Goal: Task Accomplishment & Management: Complete application form

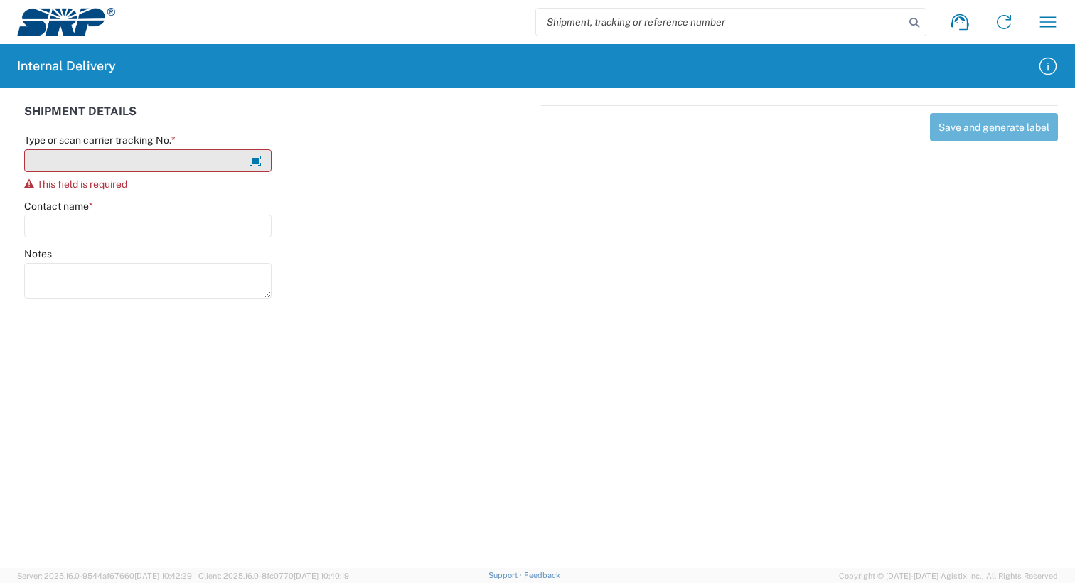
click at [116, 153] on input "Type or scan carrier tracking No. *" at bounding box center [148, 160] width 248 height 23
type input "A"
type input "D"
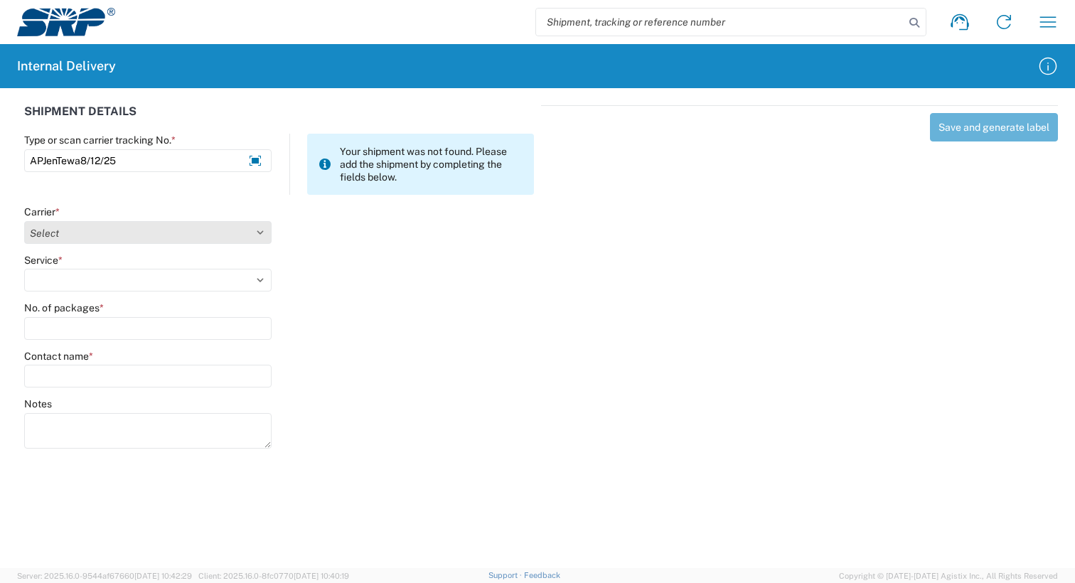
type input "APJenTewa8/12/25"
click at [85, 239] on select "Select AcctPay Amazon Logistics ATI Trucking BC Dimerco Logistics Empire Southw…" at bounding box center [148, 232] width 248 height 23
select select "22933"
click at [24, 221] on select "Select AcctPay Amazon Logistics ATI Trucking BC Dimerco Logistics Empire Southw…" at bounding box center [148, 232] width 248 height 23
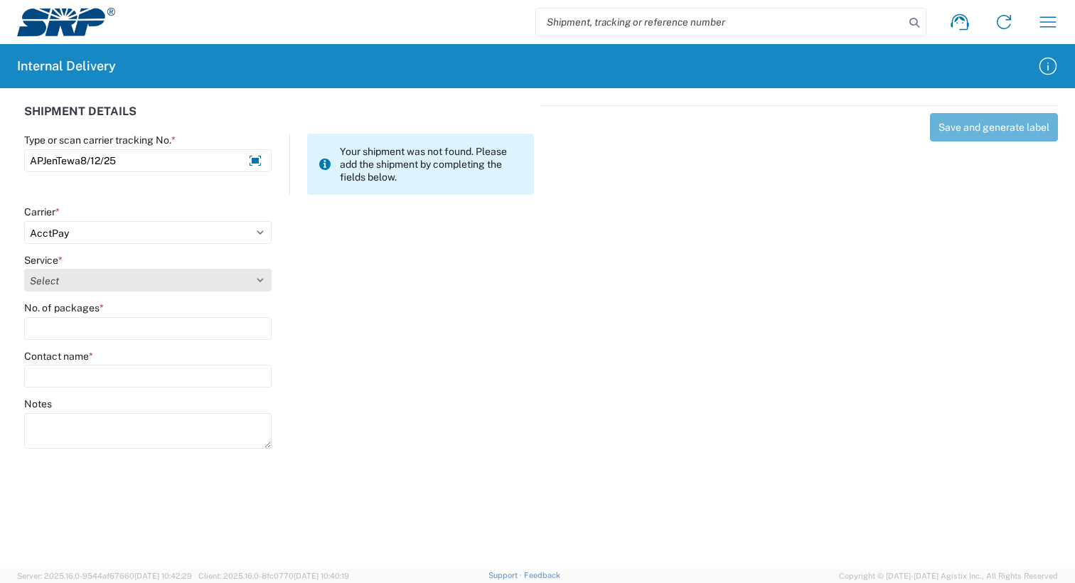
click at [105, 279] on select "Select Ground Inter-Office" at bounding box center [148, 280] width 248 height 23
select select "42403"
click at [24, 269] on select "Select Ground Inter-Office" at bounding box center [148, 280] width 248 height 23
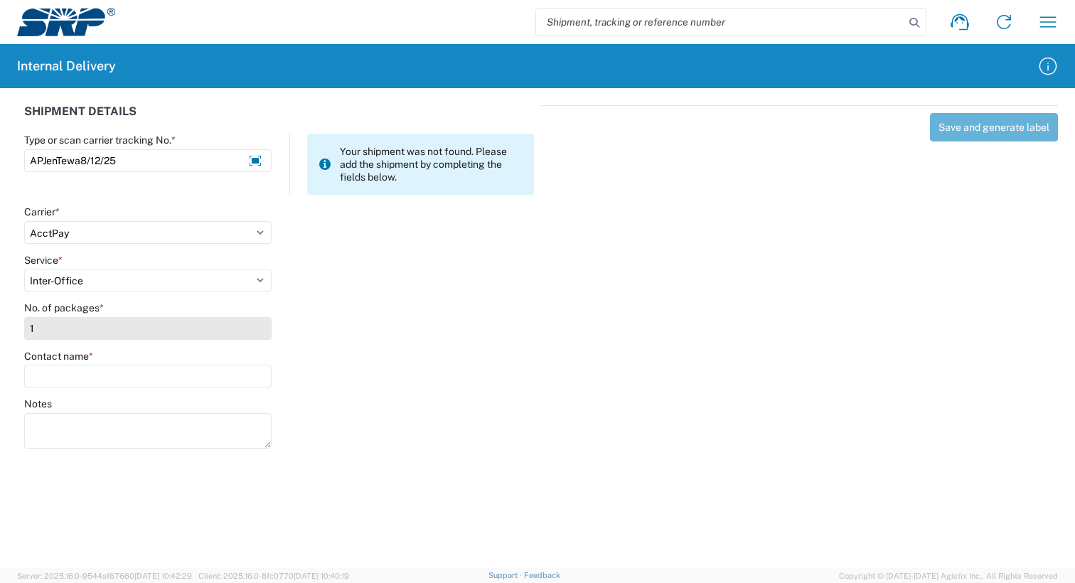
type input "1"
type input "Jennifer"
click at [93, 393] on agx-form-control-wrapper-v2 "Contact name * Jennifer" at bounding box center [148, 374] width 262 height 48
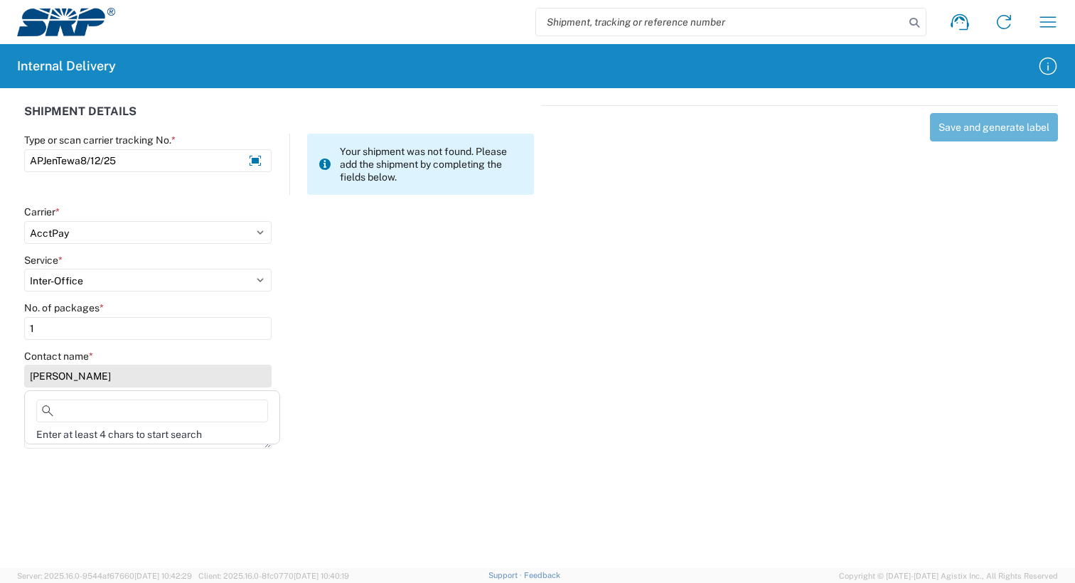
click at [112, 378] on input "Jennifer" at bounding box center [148, 376] width 248 height 23
drag, startPoint x: 76, startPoint y: 378, endPoint x: 36, endPoint y: 386, distance: 41.3
click at [35, 382] on input "Jennifer" at bounding box center [148, 376] width 248 height 23
drag, startPoint x: 73, startPoint y: 370, endPoint x: -8, endPoint y: 384, distance: 82.3
click at [0, 384] on html "Shipment request Shipment tracking Internal delivery Transit update My profile …" at bounding box center [537, 291] width 1075 height 583
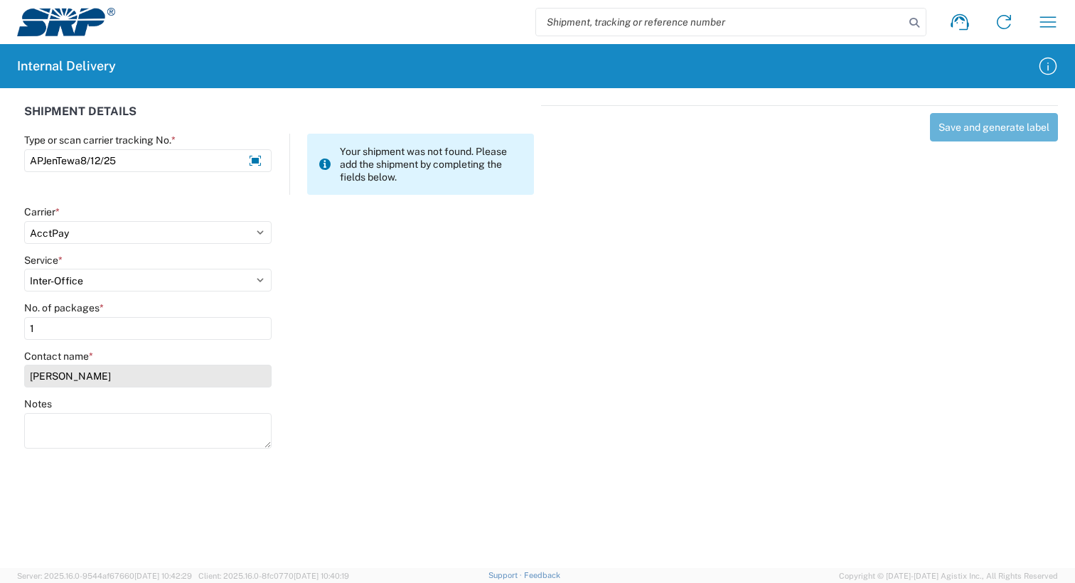
click at [43, 378] on input "Jennifer" at bounding box center [148, 376] width 248 height 23
click at [43, 377] on input "Jennifer" at bounding box center [148, 376] width 248 height 23
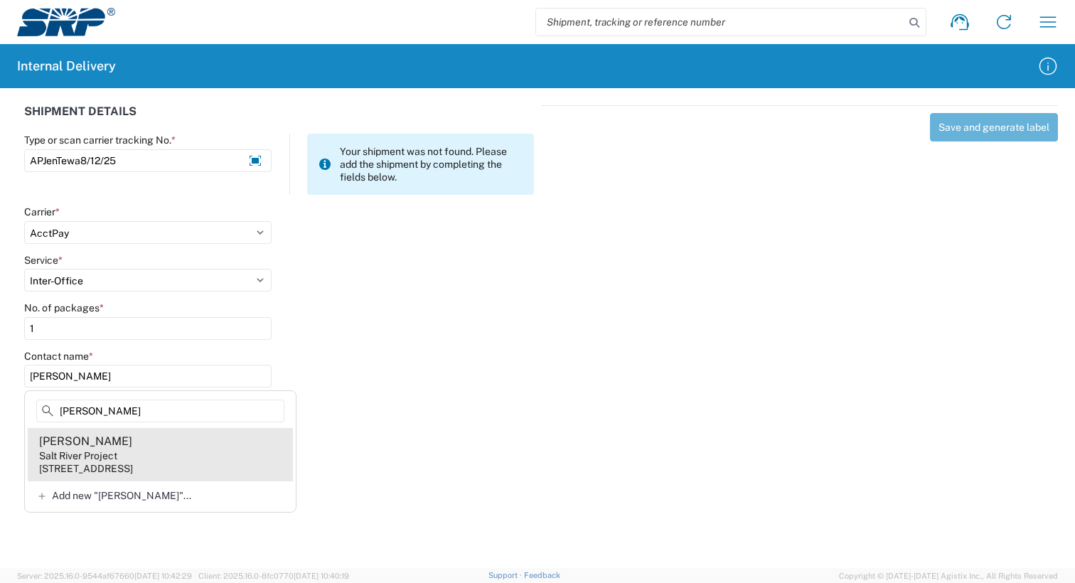
type input "jennifer tewa"
click at [169, 456] on agx-address-suggestion-item "Jennifer Tewaheftewa Salt River Project 1500 N Mill Ave, PAB320, Tempe, AZ, 852…" at bounding box center [160, 454] width 265 height 53
type input "Jennifer Tewaheftewa"
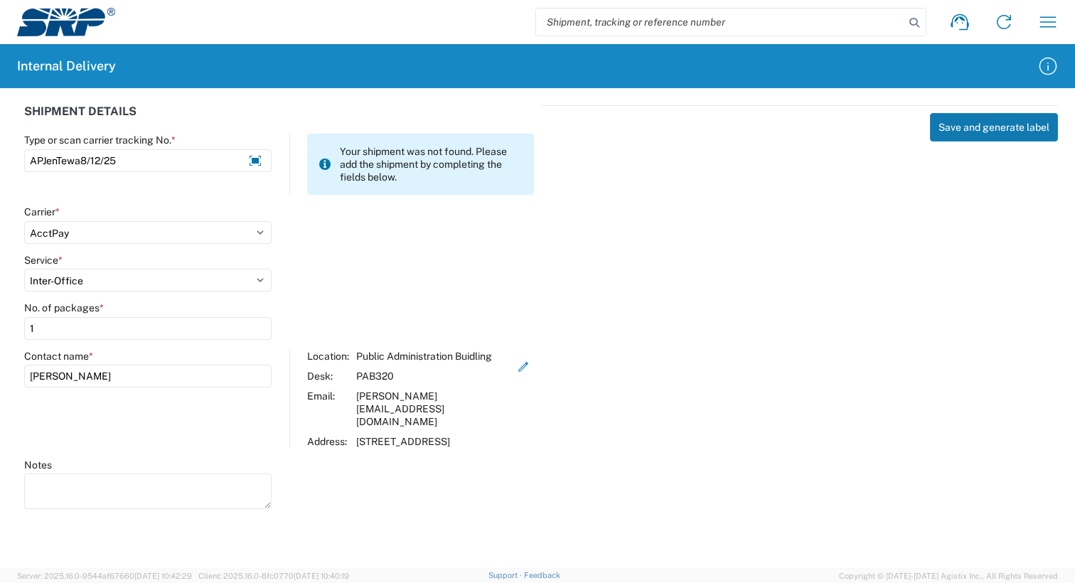
click at [977, 131] on button "Save and generate label" at bounding box center [994, 127] width 128 height 28
drag, startPoint x: 794, startPoint y: 382, endPoint x: 731, endPoint y: 392, distance: 64.1
click at [794, 382] on div "Save and generate label" at bounding box center [799, 305] width 517 height 400
drag, startPoint x: 755, startPoint y: 336, endPoint x: 758, endPoint y: 343, distance: 7.4
click at [756, 340] on div "Save and generate label" at bounding box center [799, 305] width 517 height 400
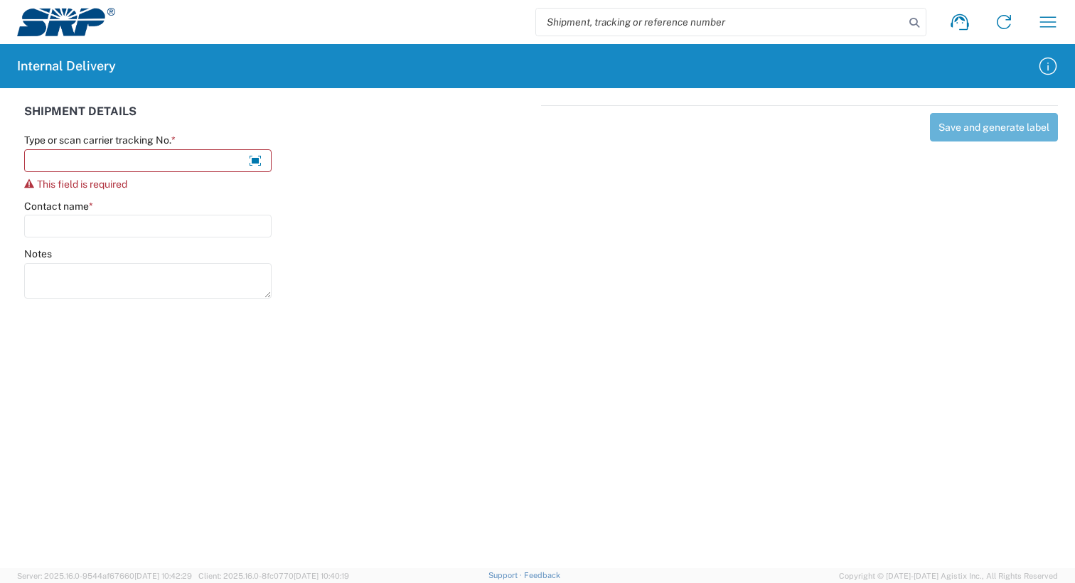
drag, startPoint x: 741, startPoint y: 279, endPoint x: 569, endPoint y: 360, distance: 190.3
click at [726, 291] on div "Save and generate label" at bounding box center [799, 199] width 517 height 189
drag, startPoint x: 696, startPoint y: 307, endPoint x: 602, endPoint y: 317, distance: 95.1
click at [698, 309] on div "SHIPMENT DETAILS Type or scan carrier tracking No. * This field is required Con…" at bounding box center [537, 199] width 1075 height 223
drag, startPoint x: 521, startPoint y: 293, endPoint x: 552, endPoint y: 243, distance: 59.4
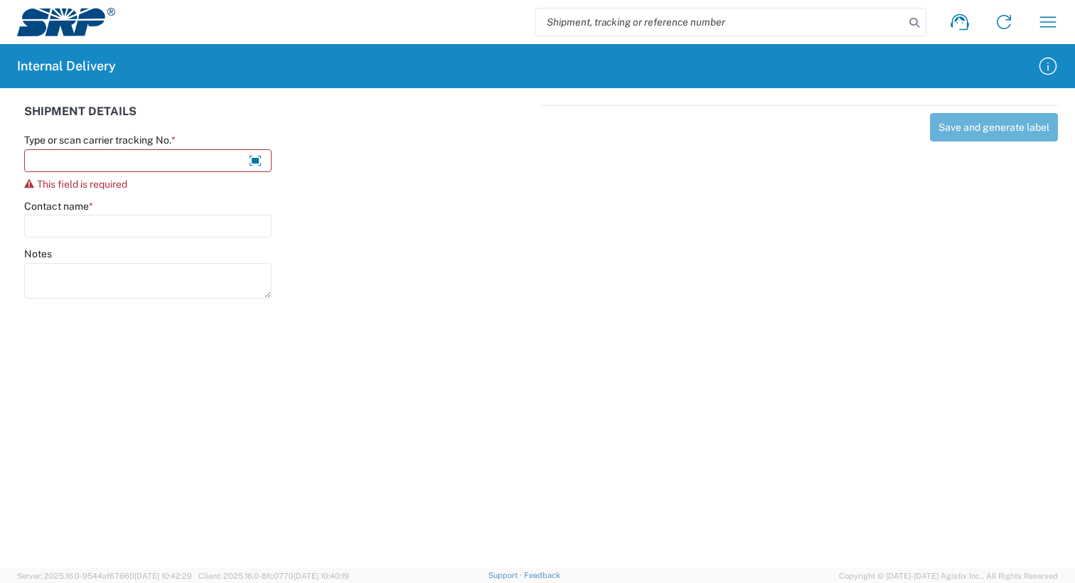
click at [522, 297] on div "Notes" at bounding box center [279, 280] width 525 height 64
click at [679, 397] on agx-forms-host "Shipment request Shipment tracking Internal delivery Transit update My profile …" at bounding box center [537, 291] width 1075 height 583
drag, startPoint x: 563, startPoint y: 342, endPoint x: 579, endPoint y: 352, distance: 19.2
click at [565, 347] on agx-forms-host "Shipment request Shipment tracking Internal delivery Transit update My profile …" at bounding box center [537, 291] width 1075 height 583
click at [137, 171] on input "Type or scan carrier tracking No. *" at bounding box center [148, 160] width 248 height 23
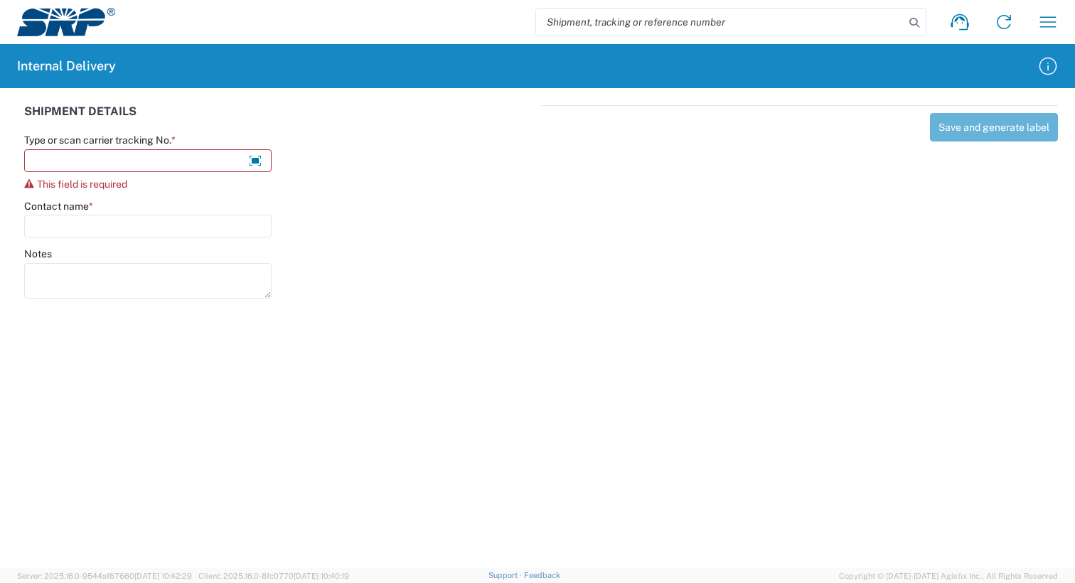
click at [701, 367] on agx-forms-host "Shipment request Shipment tracking Internal delivery Transit update My profile …" at bounding box center [537, 291] width 1075 height 583
drag, startPoint x: 392, startPoint y: 378, endPoint x: 349, endPoint y: 362, distance: 46.1
click at [390, 378] on agx-forms-host "Shipment request Shipment tracking Internal delivery Transit update My profile …" at bounding box center [537, 291] width 1075 height 583
click at [502, 317] on agx-forms-host "Shipment request Shipment tracking Internal delivery Transit update My profile …" at bounding box center [537, 291] width 1075 height 583
click at [159, 147] on div "Type or scan carrier tracking No. * This field is required" at bounding box center [148, 162] width 248 height 56
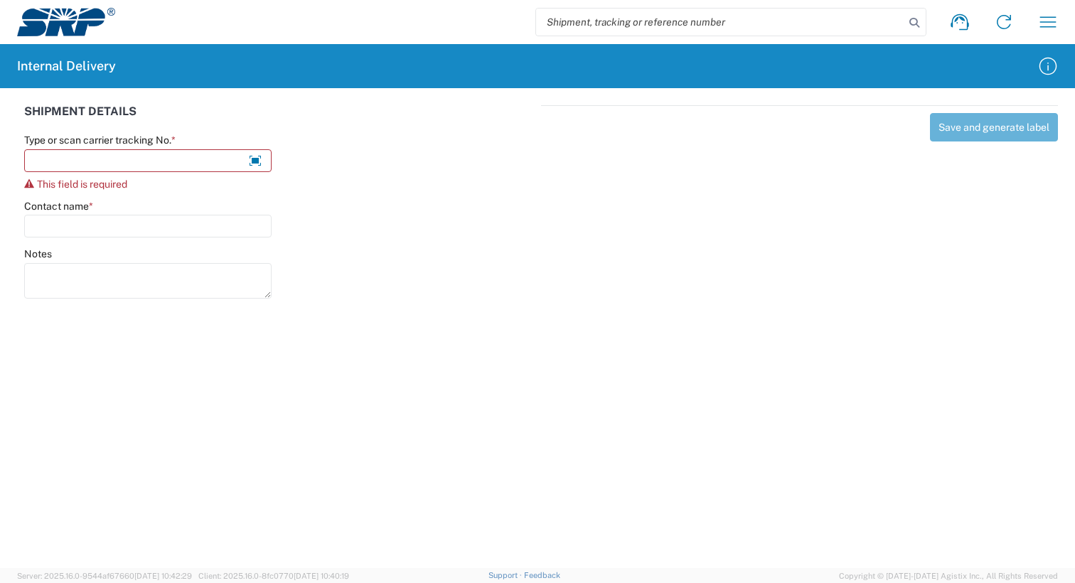
click at [450, 408] on agx-forms-host "Shipment request Shipment tracking Internal delivery Transit update My profile …" at bounding box center [537, 291] width 1075 height 583
click at [78, 171] on input "Type or scan carrier tracking No. *" at bounding box center [148, 160] width 248 height 23
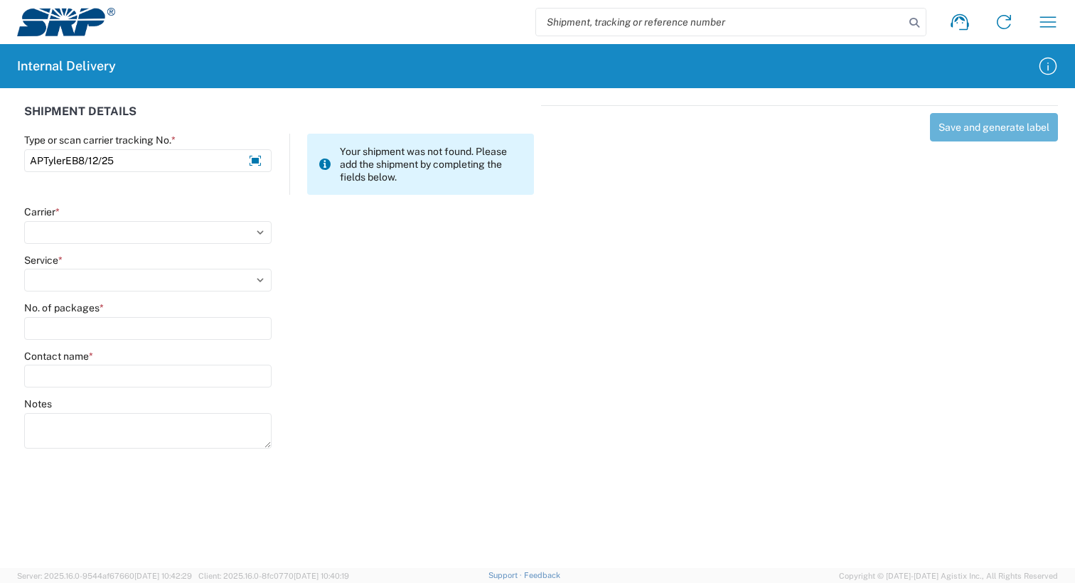
type input "APTylerEB8/12/25"
drag, startPoint x: 64, startPoint y: 214, endPoint x: 66, endPoint y: 225, distance: 10.9
click at [63, 214] on div "Carrier *" at bounding box center [148, 212] width 248 height 13
click at [63, 230] on select "Select AcctPay Amazon Logistics ATI Trucking BC Dimerco Logistics Empire Southw…" at bounding box center [148, 232] width 248 height 23
click at [24, 221] on select "Select AcctPay Amazon Logistics ATI Trucking BC Dimerco Logistics Empire Southw…" at bounding box center [148, 232] width 248 height 23
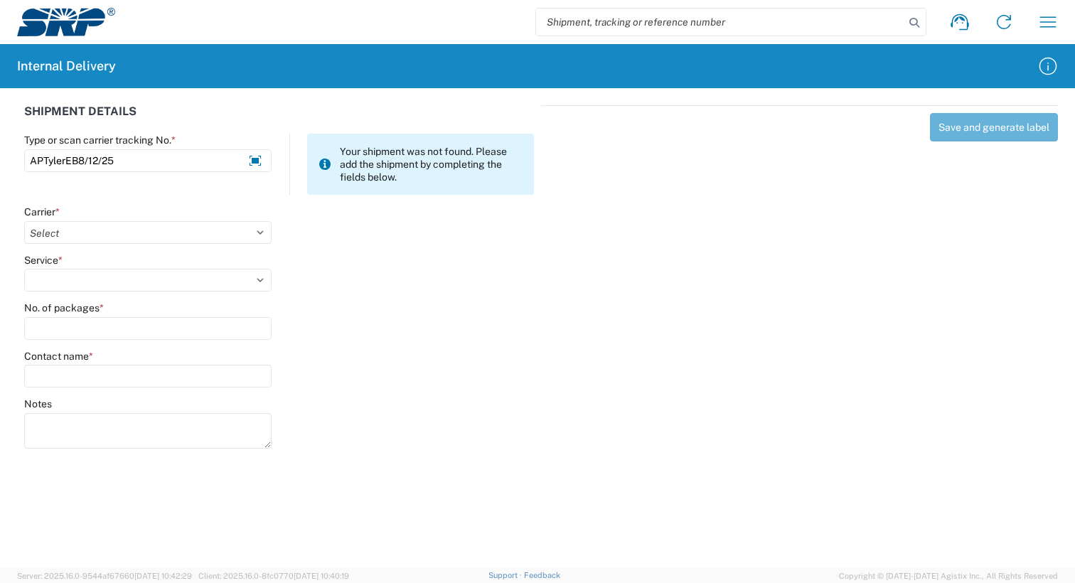
click at [101, 246] on agx-form-control-wrapper-v2 "Carrier * Select AcctPay Amazon Logistics ATI Trucking BC Dimerco Logistics Emp…" at bounding box center [148, 230] width 262 height 48
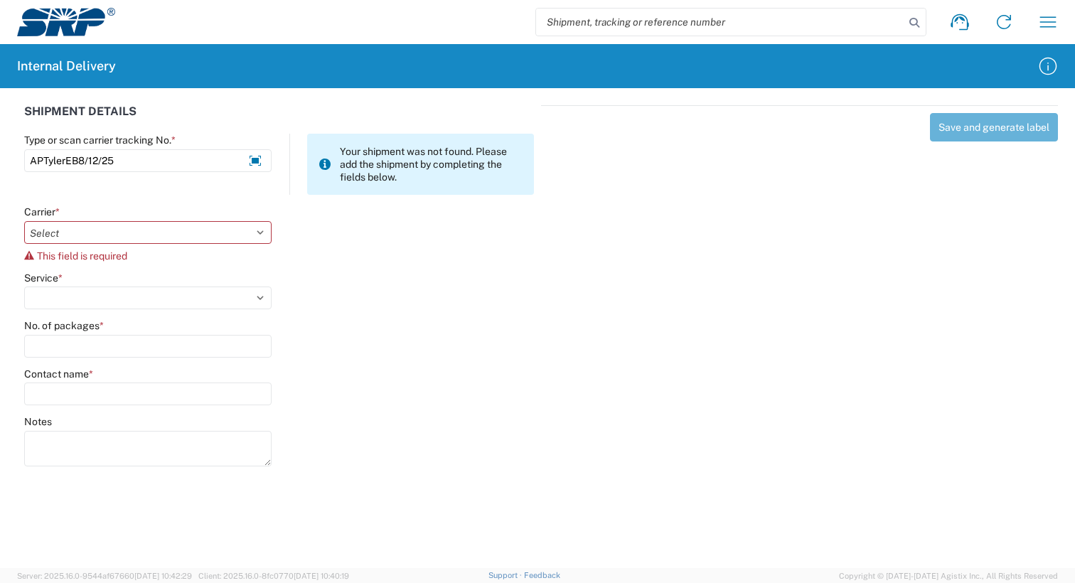
click at [108, 246] on div "Carrier * Select AcctPay Amazon Logistics ATI Trucking BC Dimerco Logistics Emp…" at bounding box center [148, 234] width 248 height 56
click at [99, 248] on div "Carrier * Select AcctPay Amazon Logistics ATI Trucking BC Dimerco Logistics Emp…" at bounding box center [148, 234] width 248 height 56
drag, startPoint x: 99, startPoint y: 248, endPoint x: 101, endPoint y: 233, distance: 15.1
click at [101, 233] on select "Select AcctPay Amazon Logistics ATI Trucking BC Dimerco Logistics Empire Southw…" at bounding box center [148, 232] width 248 height 23
select select "22933"
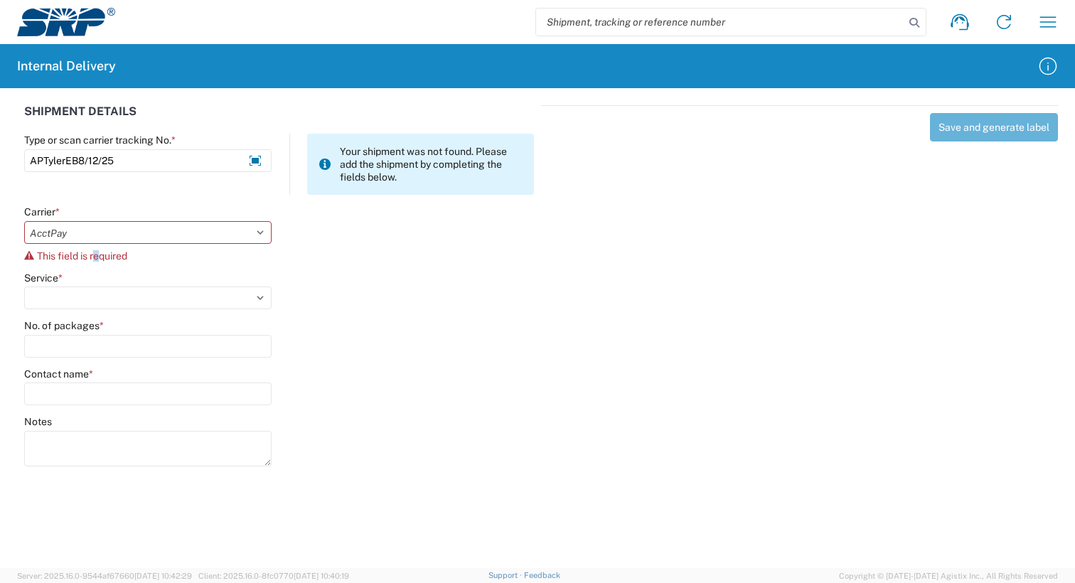
click at [24, 221] on select "Select AcctPay Amazon Logistics ATI Trucking BC Dimerco Logistics Empire Southw…" at bounding box center [148, 232] width 248 height 23
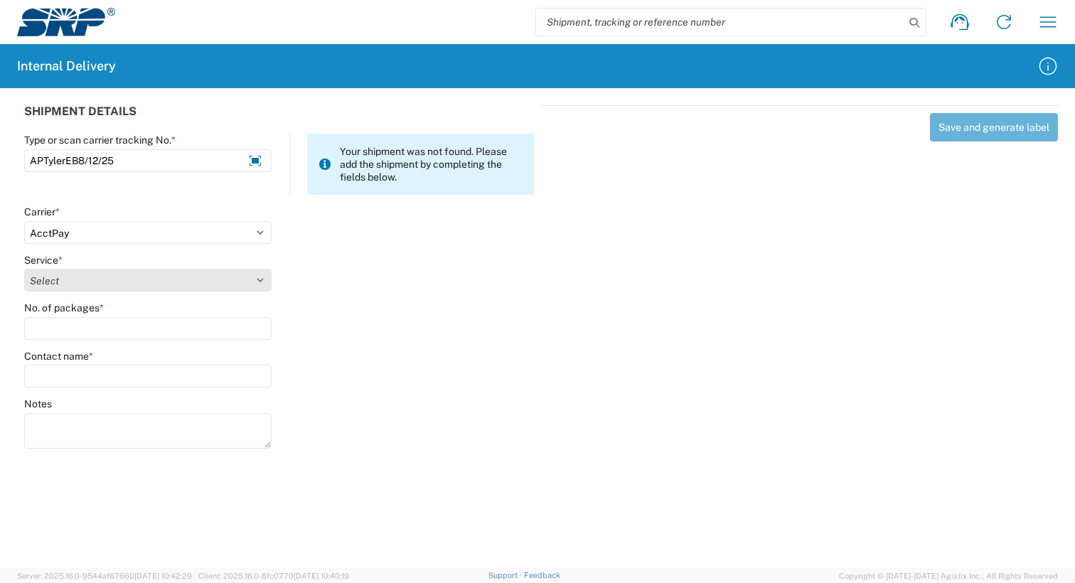
click at [95, 282] on select "Select Ground Inter-Office" at bounding box center [148, 280] width 248 height 23
select select "42403"
click at [24, 269] on select "Select Ground Inter-Office" at bounding box center [148, 280] width 248 height 23
type input "1"
type input "tyler e"
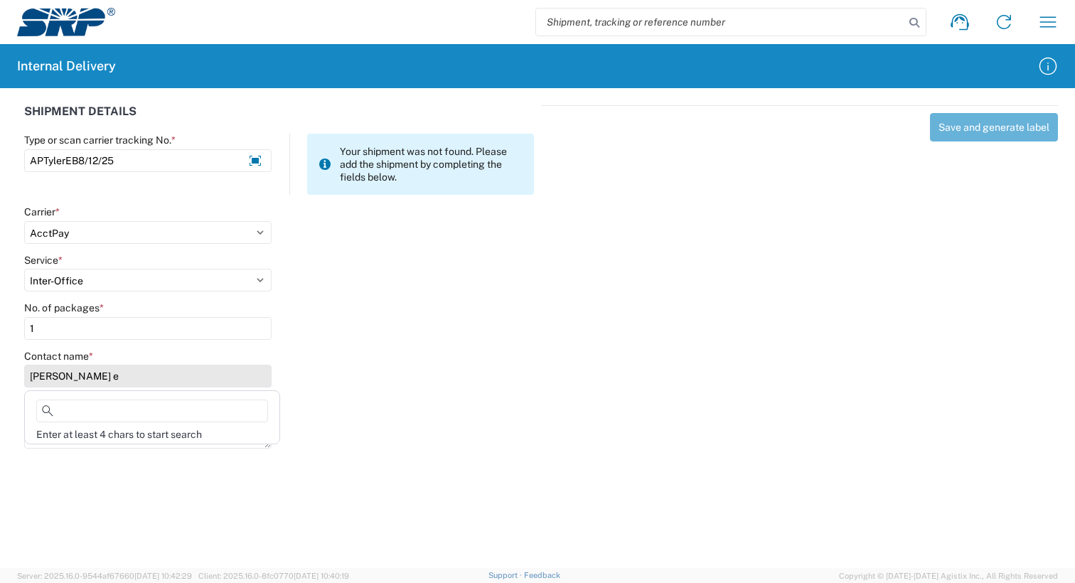
drag, startPoint x: 99, startPoint y: 378, endPoint x: 41, endPoint y: 385, distance: 58.0
click at [41, 385] on input "tyler e" at bounding box center [148, 376] width 248 height 23
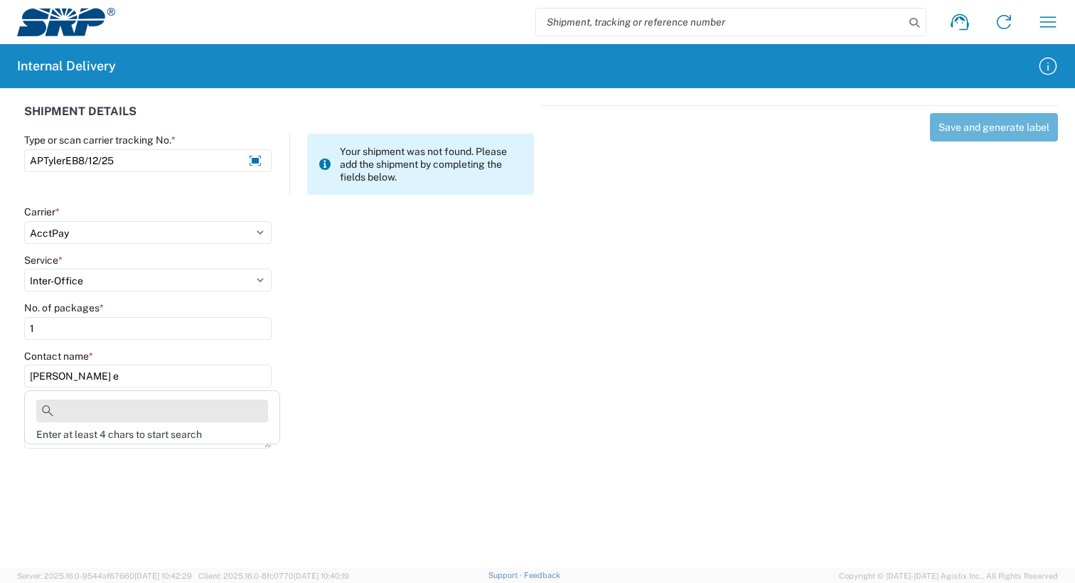
drag, startPoint x: 87, startPoint y: 413, endPoint x: 79, endPoint y: 414, distance: 8.7
click at [79, 414] on input at bounding box center [152, 411] width 232 height 23
drag, startPoint x: 73, startPoint y: 380, endPoint x: 28, endPoint y: 415, distance: 56.8
click at [0, 397] on html "Shipment request Shipment tracking Internal delivery Transit update My profile …" at bounding box center [537, 291] width 1075 height 583
drag, startPoint x: 65, startPoint y: 376, endPoint x: 8, endPoint y: 385, distance: 57.6
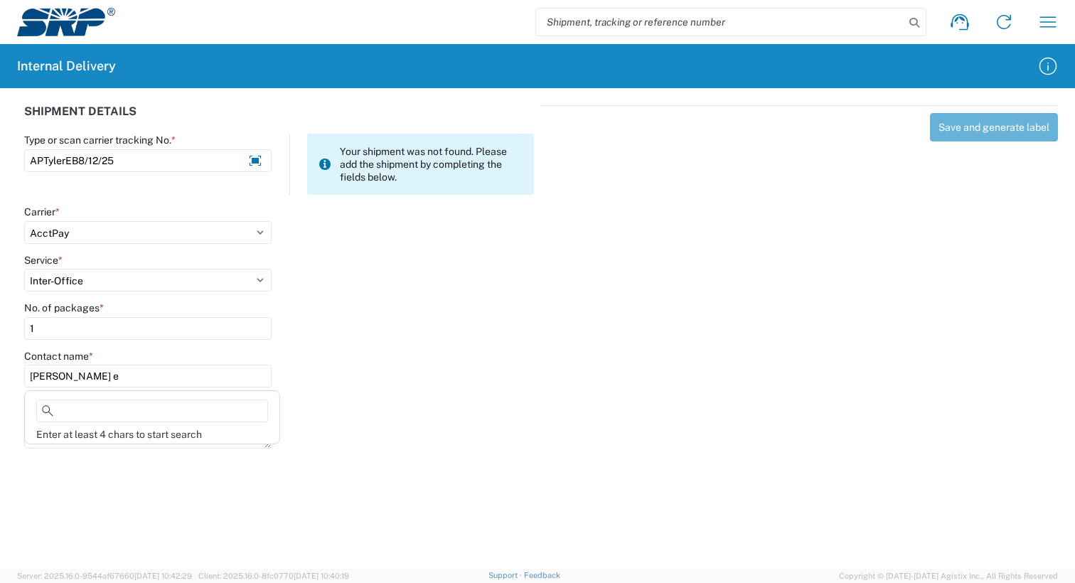
click at [8, 385] on div "SHIPMENT DETAILS Type or scan carrier tracking No. * APTylerEB8/12/25 Your ship…" at bounding box center [537, 274] width 1075 height 373
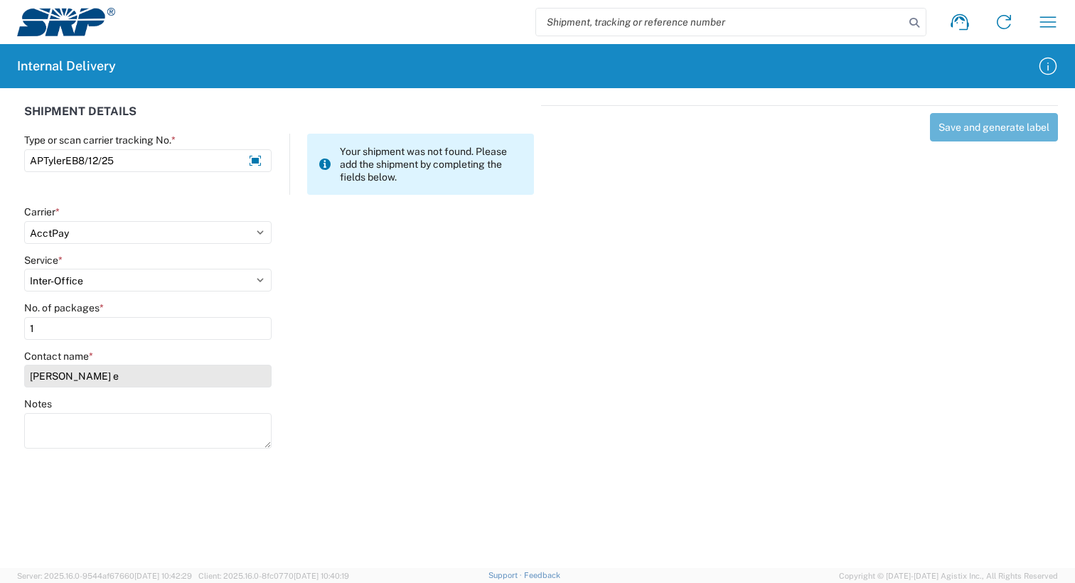
click at [60, 376] on input "tyler e" at bounding box center [148, 376] width 248 height 23
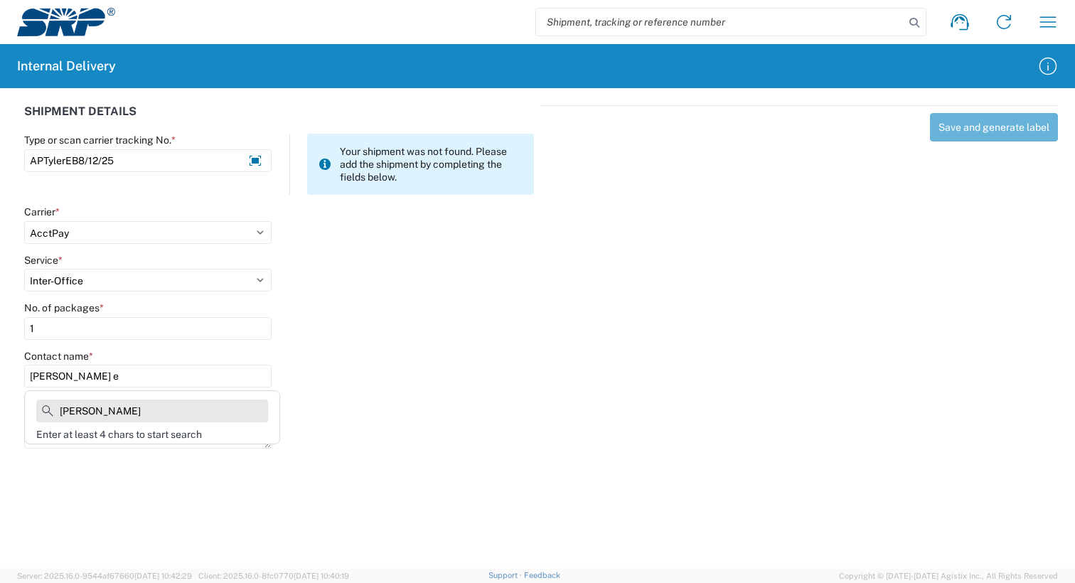
type input "tyler eb"
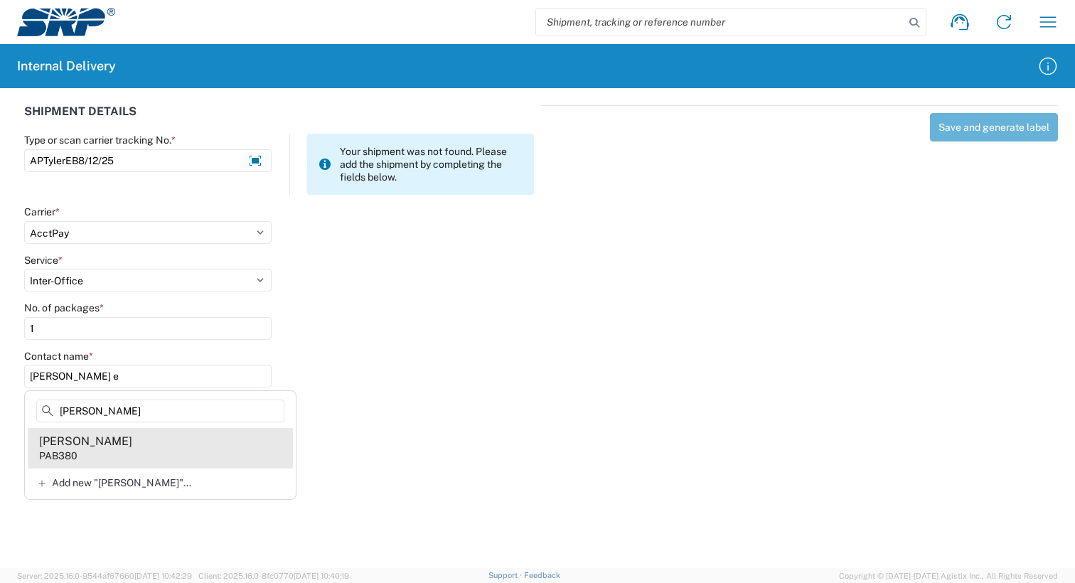
click at [99, 451] on agx-address-suggestion-item "Tyler Ebinger PAB380" at bounding box center [160, 448] width 265 height 40
type input "Tyler Ebinger"
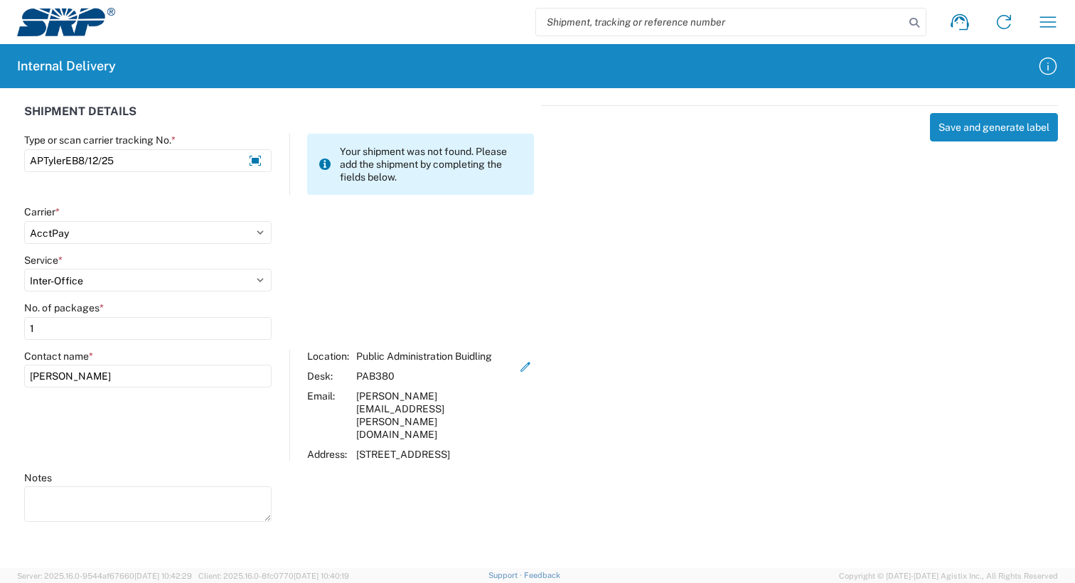
click at [490, 490] on div "Notes" at bounding box center [279, 504] width 525 height 64
click at [972, 129] on button "Save and generate label" at bounding box center [994, 127] width 128 height 28
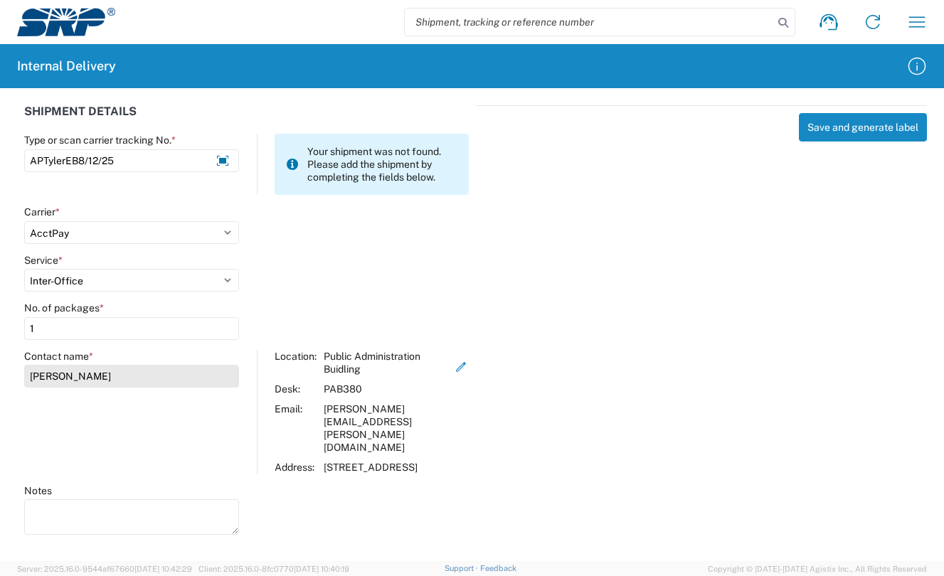
click at [108, 372] on input "Tyler Ebinger" at bounding box center [131, 376] width 215 height 23
click at [156, 379] on input "Tyler Ebinger" at bounding box center [131, 376] width 215 height 23
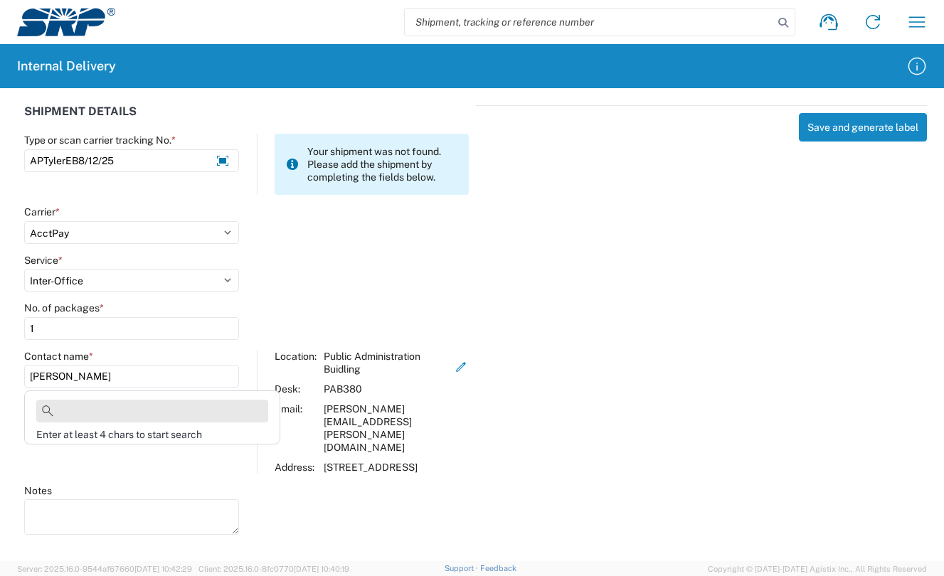
click at [147, 408] on input at bounding box center [152, 411] width 232 height 23
click at [366, 404] on div "tyler.ebinger@srpnet.com" at bounding box center [389, 428] width 130 height 51
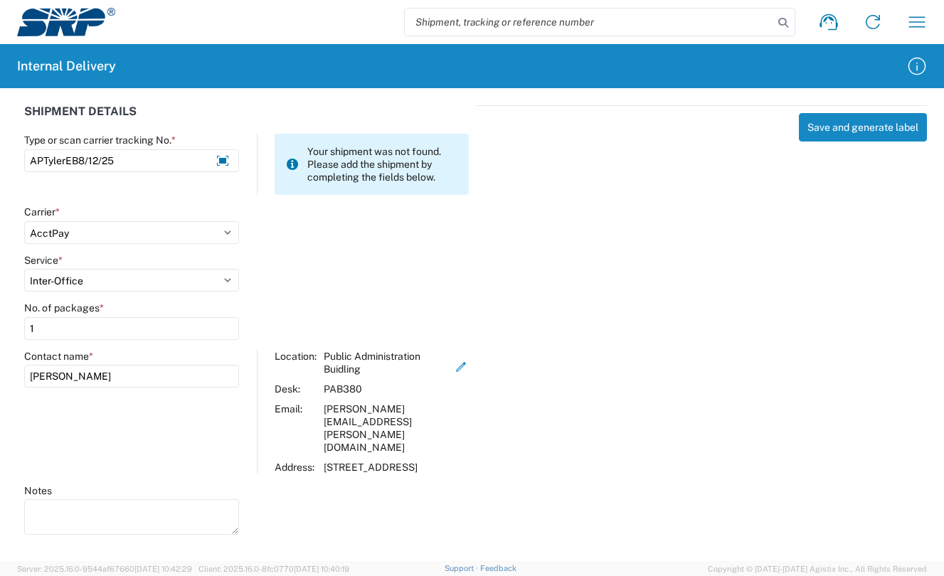
drag, startPoint x: 366, startPoint y: 404, endPoint x: 331, endPoint y: 378, distance: 43.2
click at [331, 378] on div "Location: Public Administration Buidling Desk: PAB380 Email: tyler.ebinger@srpn…" at bounding box center [364, 412] width 179 height 124
click at [112, 512] on agx-form-control-wrapper-v2 "Notes" at bounding box center [132, 516] width 230 height 64
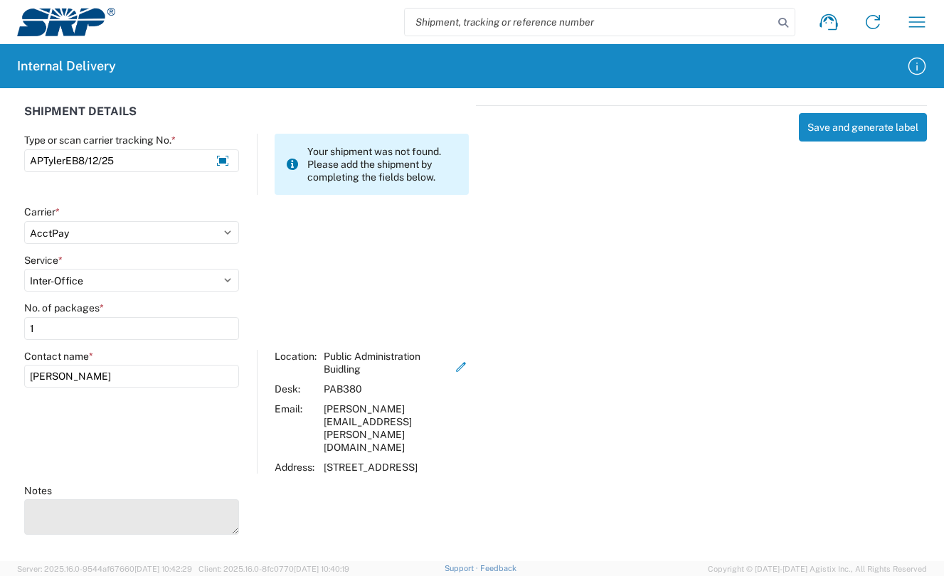
click at [137, 499] on textarea "Notes" at bounding box center [131, 517] width 215 height 36
click at [799, 113] on button "Save and generate label" at bounding box center [863, 127] width 128 height 28
click at [189, 499] on textarea "Notes" at bounding box center [131, 517] width 215 height 36
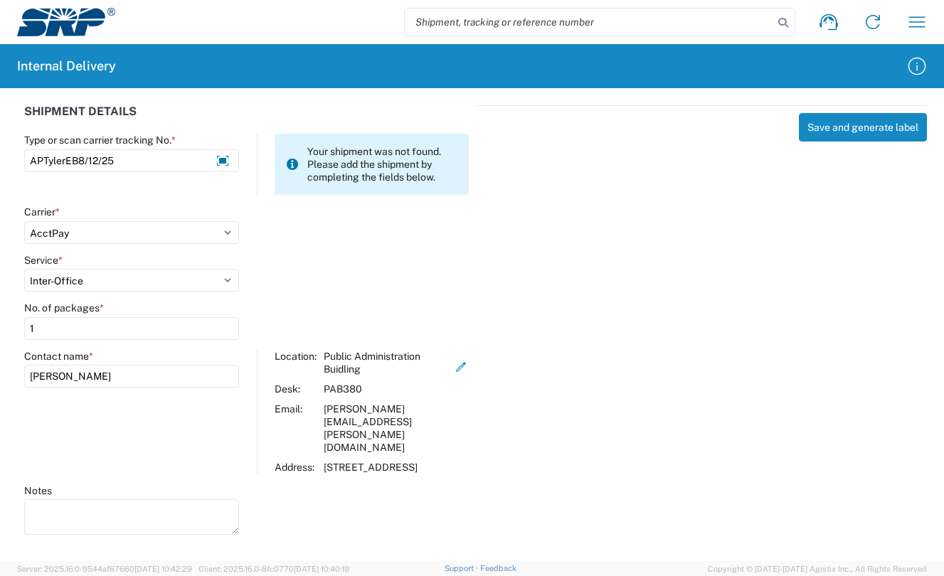
click at [154, 511] on div at bounding box center [131, 518] width 215 height 38
click at [469, 368] on button "button" at bounding box center [461, 367] width 16 height 34
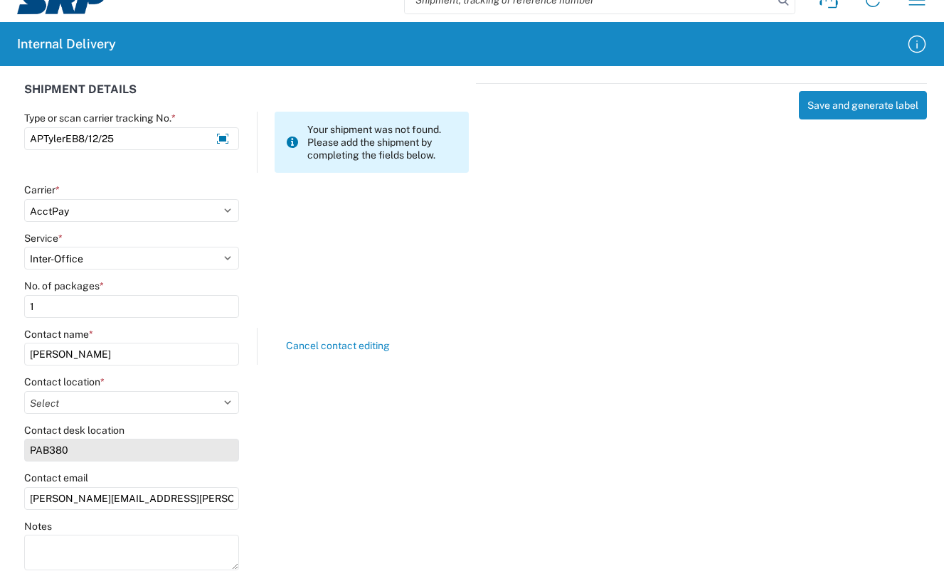
scroll to position [44, 0]
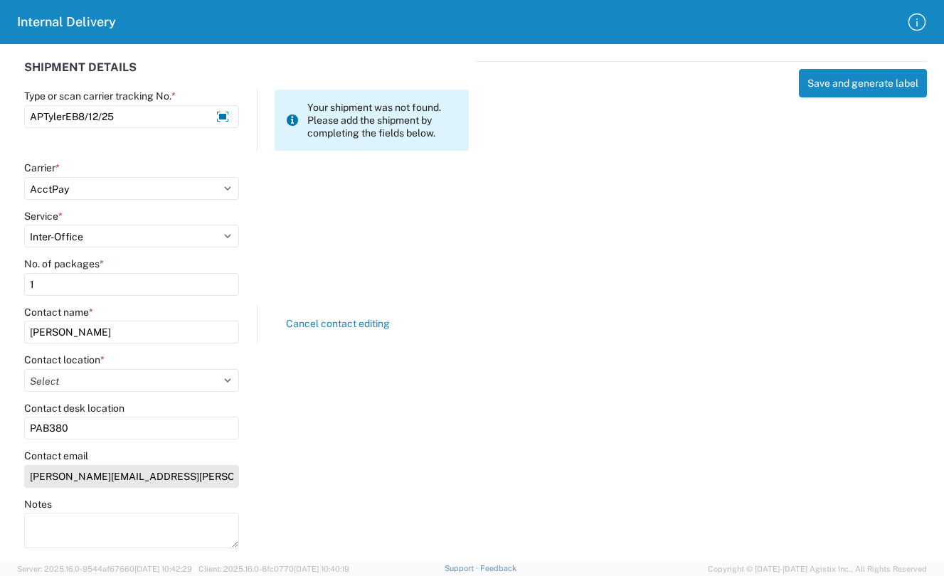
click at [157, 481] on input "tyler.ebinger@srpnet.com" at bounding box center [131, 476] width 215 height 23
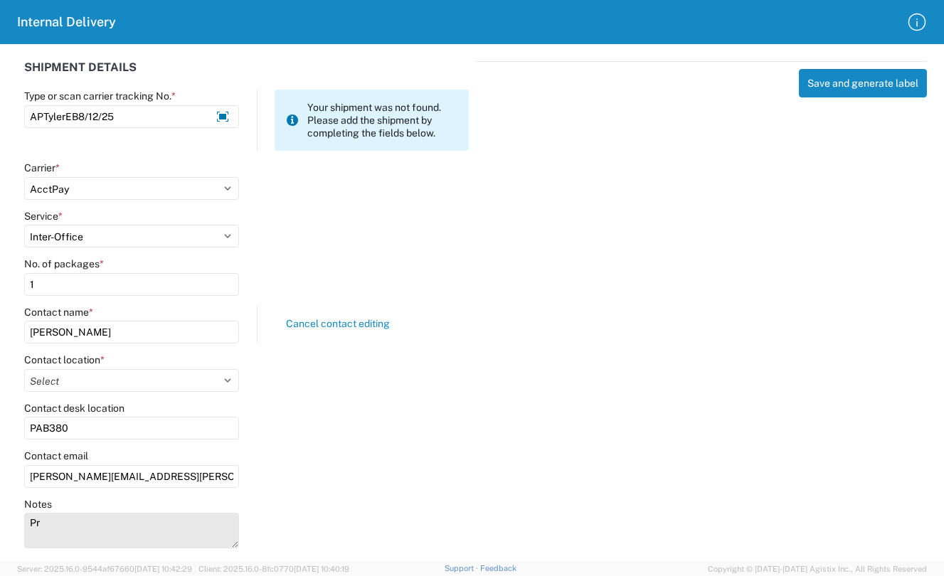
type textarea "P"
click at [799, 69] on button "Save and generate label" at bounding box center [863, 83] width 128 height 28
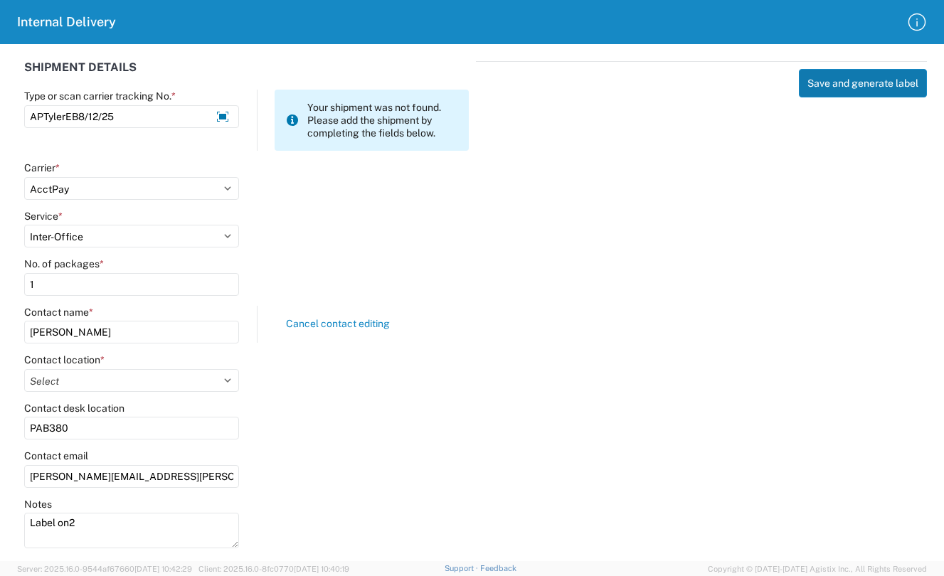
click at [860, 97] on div "Save and generate label" at bounding box center [701, 302] width 451 height 483
click at [859, 87] on button "Save and generate label" at bounding box center [863, 83] width 128 height 28
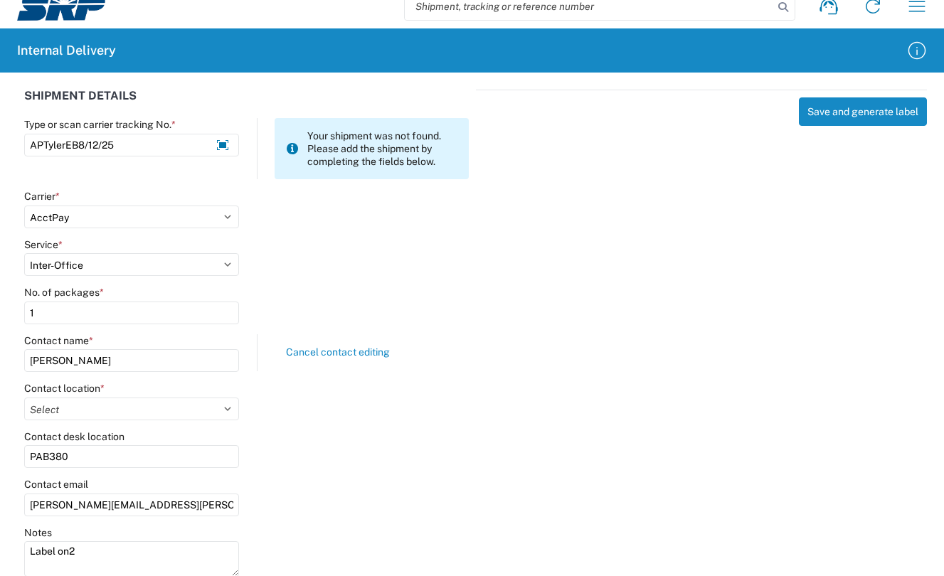
scroll to position [0, 0]
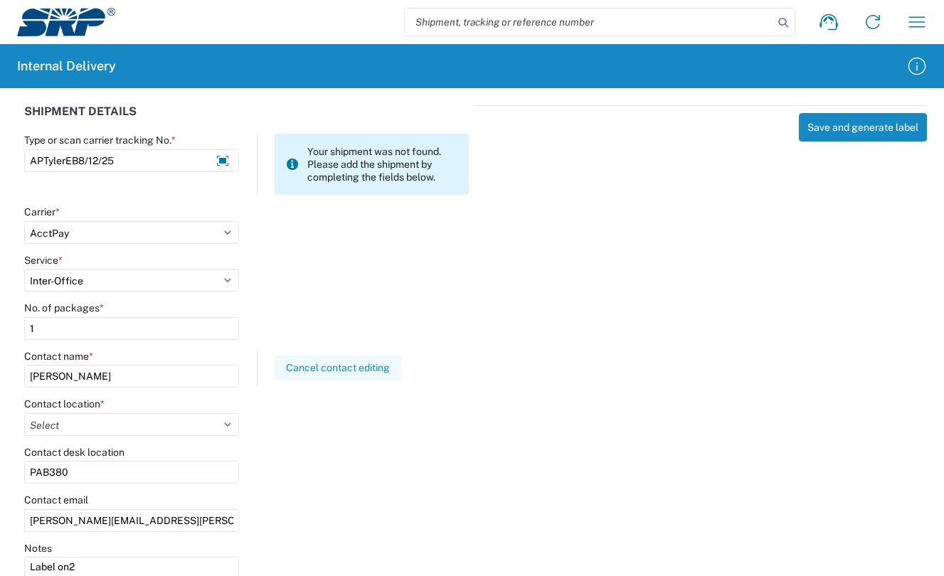
click at [331, 368] on button "Cancel contact editing" at bounding box center [338, 368] width 127 height 25
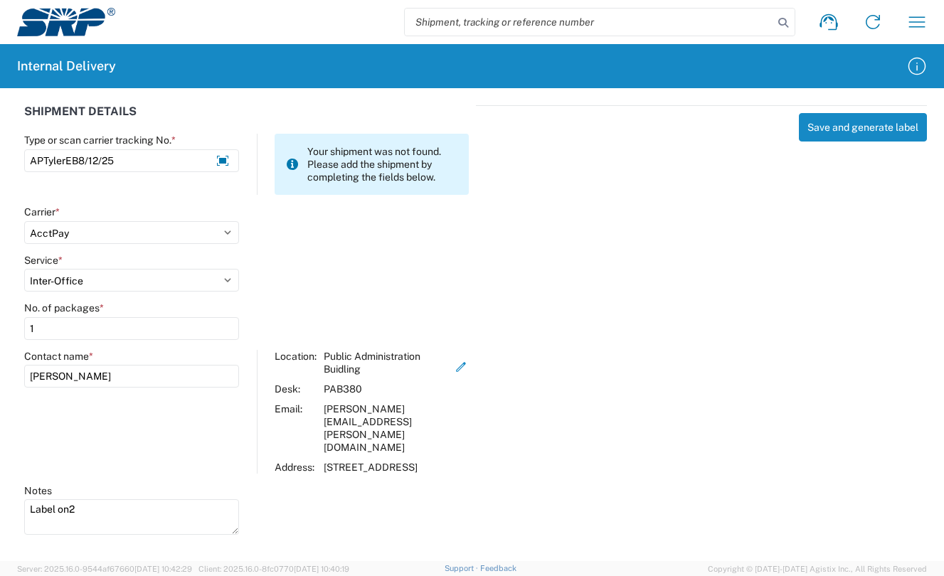
click at [627, 432] on div "Save and generate label" at bounding box center [701, 317] width 451 height 425
drag, startPoint x: 106, startPoint y: 497, endPoint x: -63, endPoint y: 511, distance: 169.1
click at [0, 511] on html "Shipment request Shipment tracking Internal delivery Transit update My profile …" at bounding box center [472, 288] width 944 height 576
type textarea "L"
click at [587, 517] on div "SHIPMENT DETAILS Type or scan carrier tracking No. * APTylerEB8/12/25 Your ship…" at bounding box center [472, 317] width 944 height 459
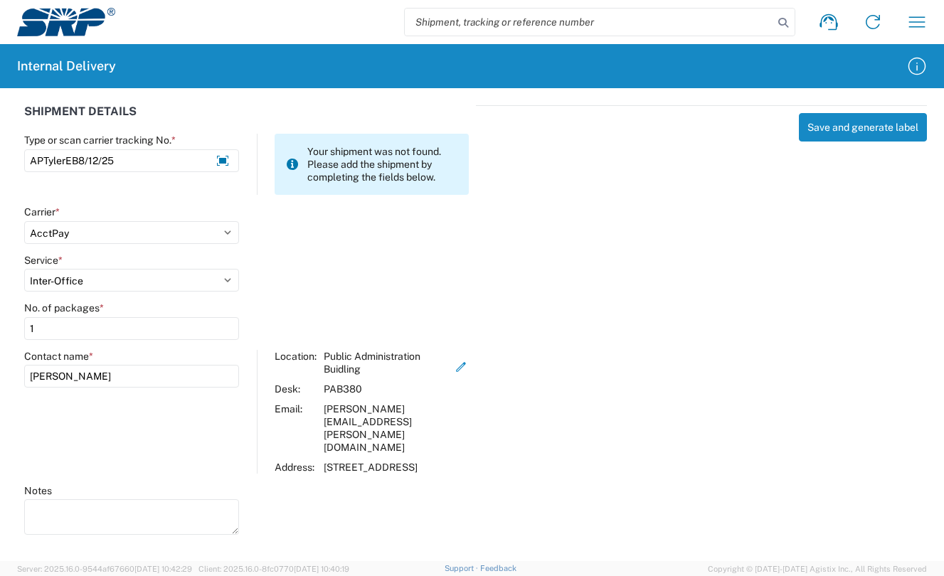
click at [467, 497] on div "Notes" at bounding box center [246, 516] width 459 height 64
click at [524, 286] on div "Save and generate label" at bounding box center [701, 317] width 451 height 425
click at [687, 176] on div "Save and generate label" at bounding box center [701, 317] width 451 height 425
click at [703, 24] on input "search" at bounding box center [589, 22] width 368 height 27
click at [849, 125] on button "Save and generate label" at bounding box center [863, 127] width 128 height 28
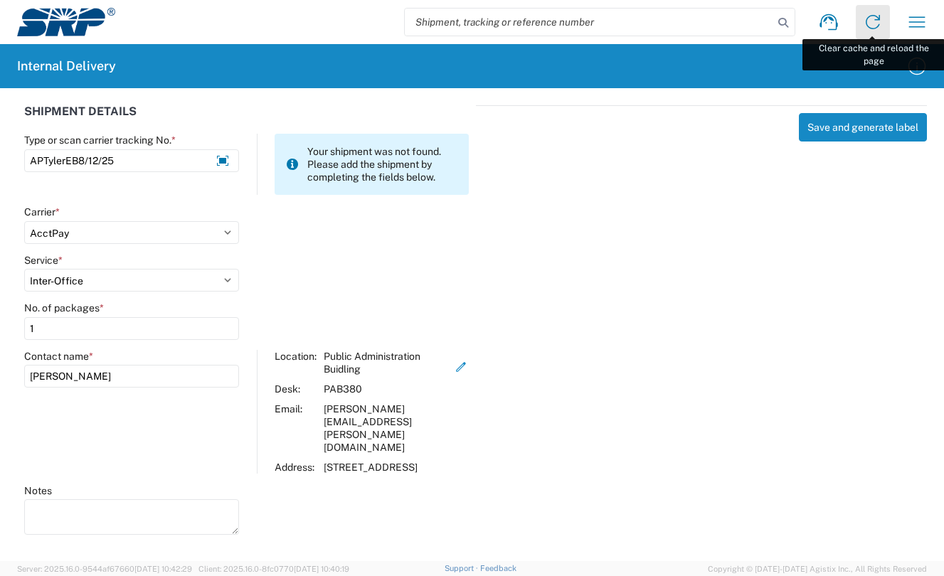
click at [881, 23] on icon at bounding box center [872, 22] width 23 height 23
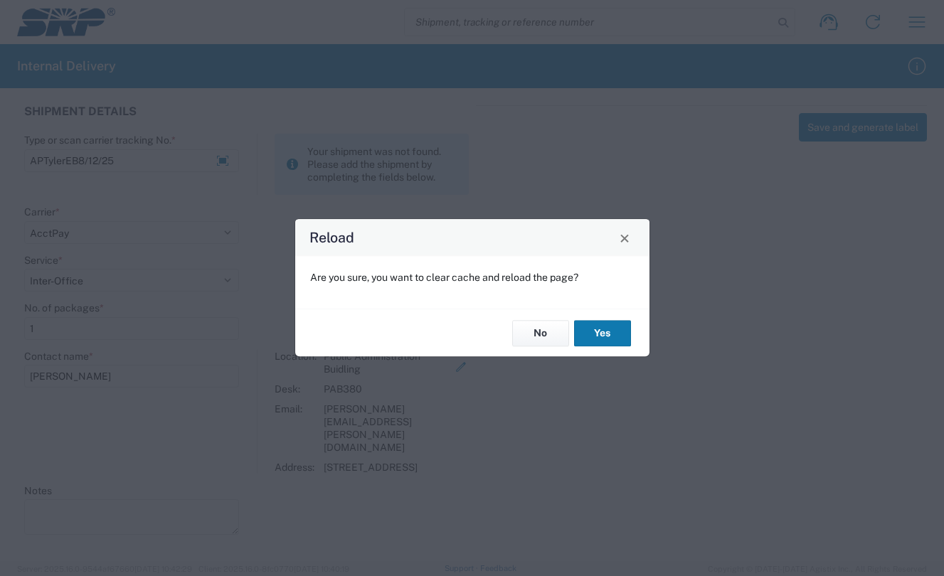
click at [606, 329] on button "Yes" at bounding box center [602, 333] width 57 height 26
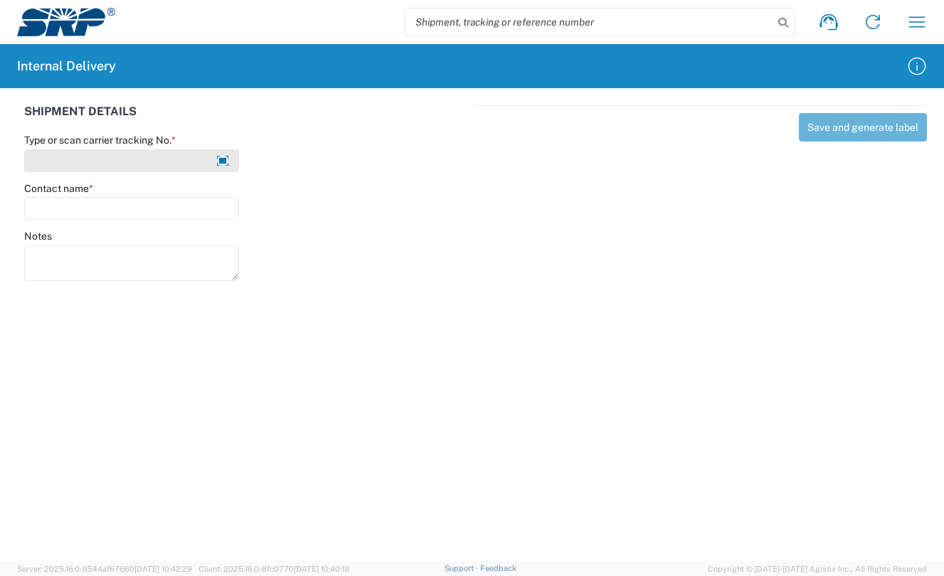
click at [111, 169] on input "Type or scan carrier tracking No. *" at bounding box center [131, 160] width 215 height 23
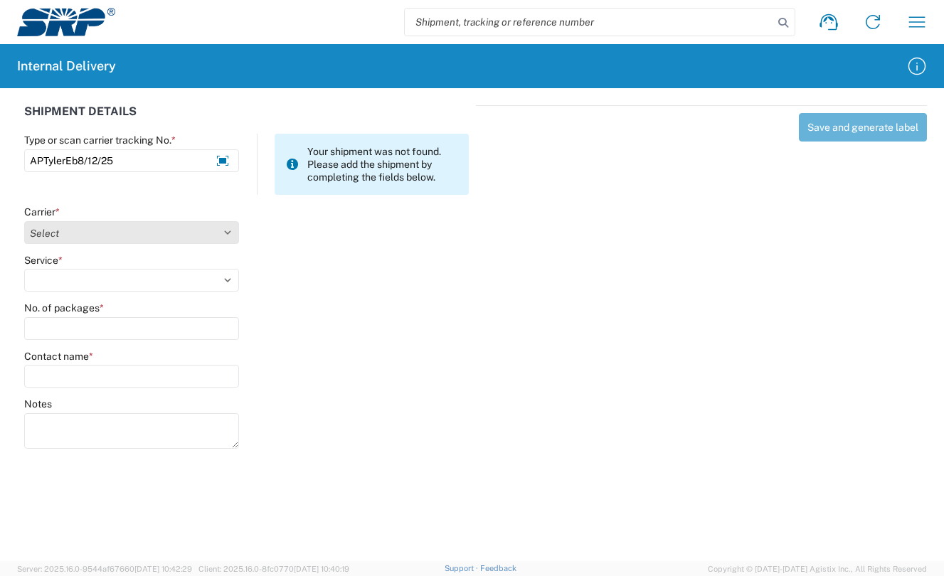
type input "APTylerEb8/12/25"
drag, startPoint x: 87, startPoint y: 220, endPoint x: 85, endPoint y: 229, distance: 8.7
click at [83, 226] on select "Select AcctPay Amazon Logistics ATI Trucking BC Dimerco Logistics Empire Southw…" at bounding box center [131, 232] width 215 height 23
select select "22933"
click at [24, 221] on select "Select AcctPay Amazon Logistics ATI Trucking BC Dimerco Logistics Empire Southw…" at bounding box center [131, 232] width 215 height 23
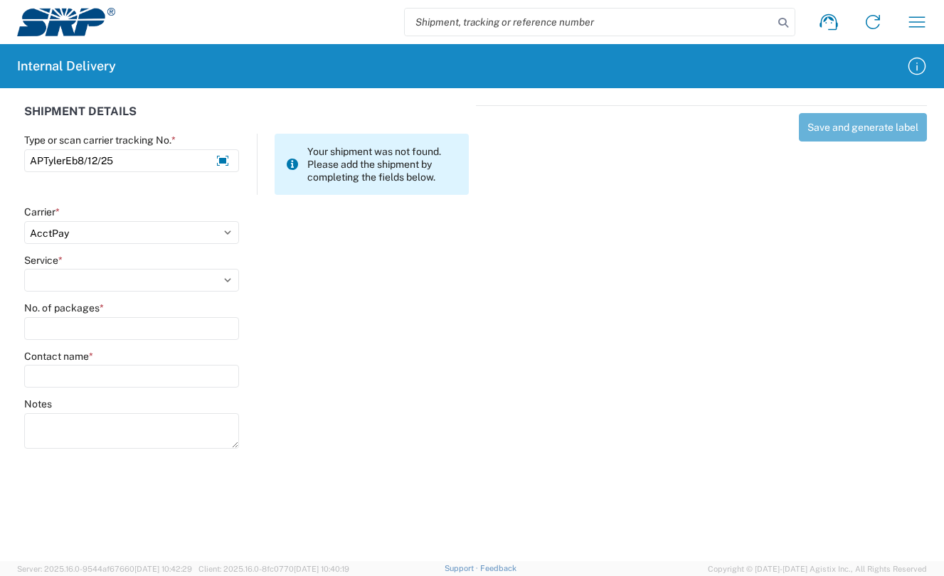
click at [86, 264] on div "Service *" at bounding box center [131, 260] width 215 height 13
click at [81, 275] on select "Select Ground Inter-Office" at bounding box center [131, 280] width 215 height 23
select select "42403"
click at [24, 269] on select "Select Ground Inter-Office" at bounding box center [131, 280] width 215 height 23
click at [84, 324] on input "No. of packages *" at bounding box center [131, 328] width 215 height 23
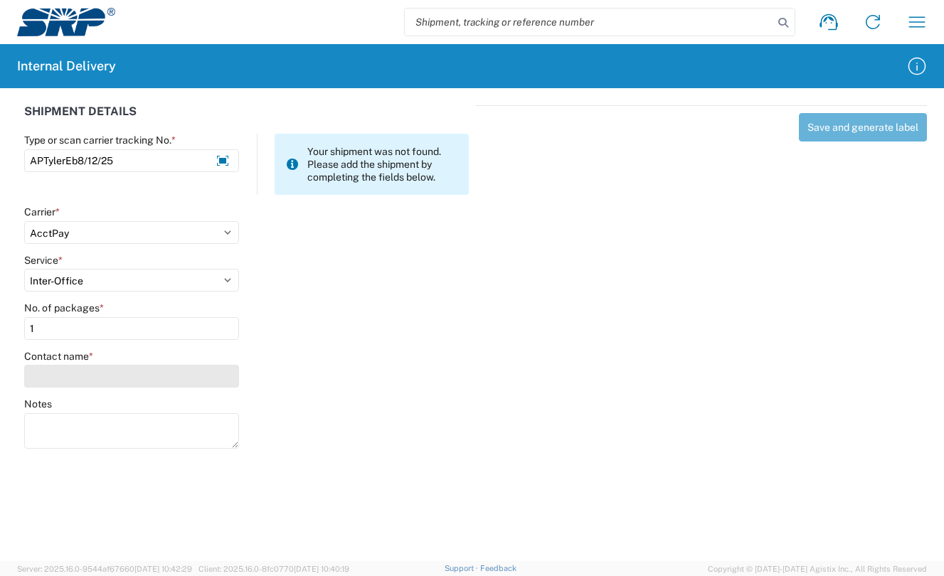
type input "1"
click at [78, 367] on div "Contact name *" at bounding box center [131, 369] width 215 height 38
click at [132, 381] on input "Contact name *" at bounding box center [131, 376] width 215 height 23
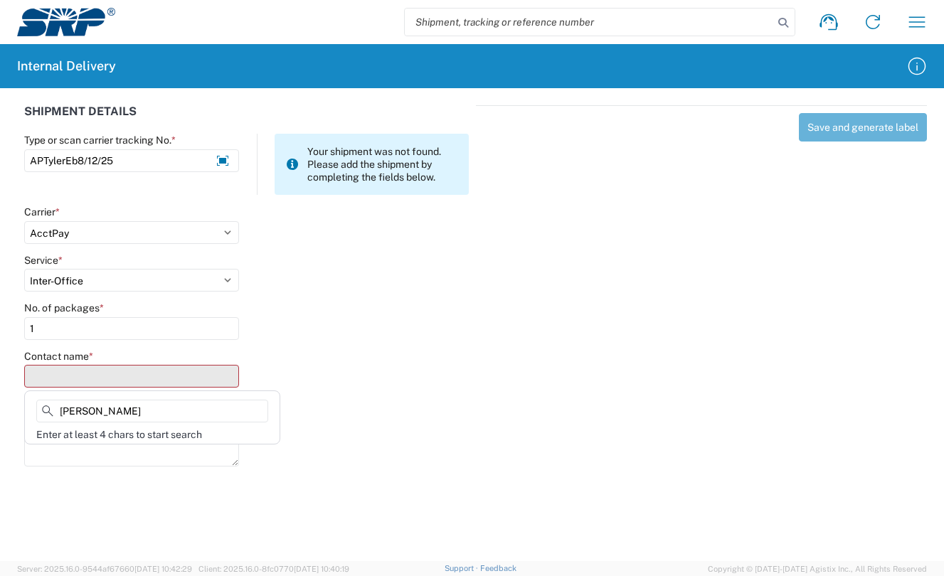
type input "tyler eb"
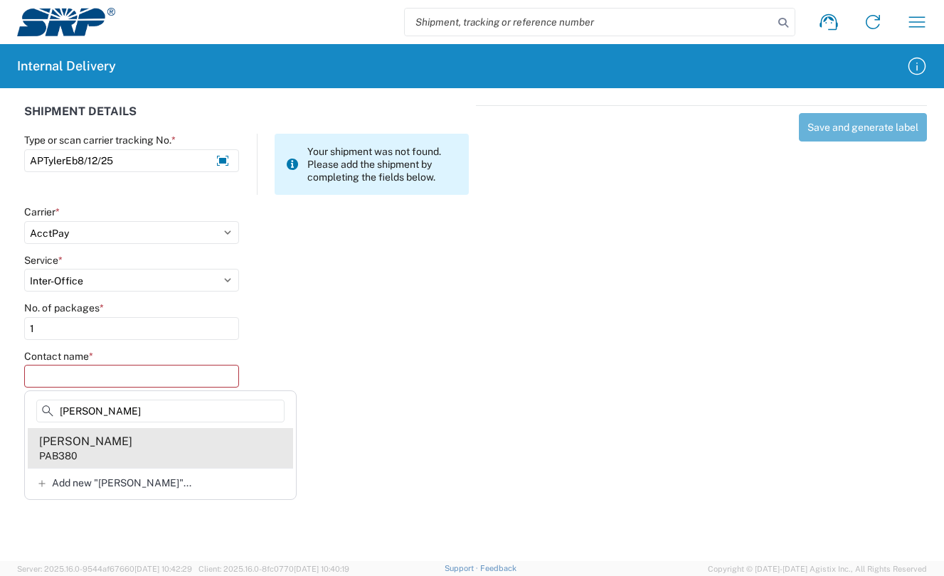
click at [108, 457] on agx-address-suggestion-item "Tyler Ebinger PAB380" at bounding box center [160, 448] width 265 height 40
type input "Tyler Ebinger"
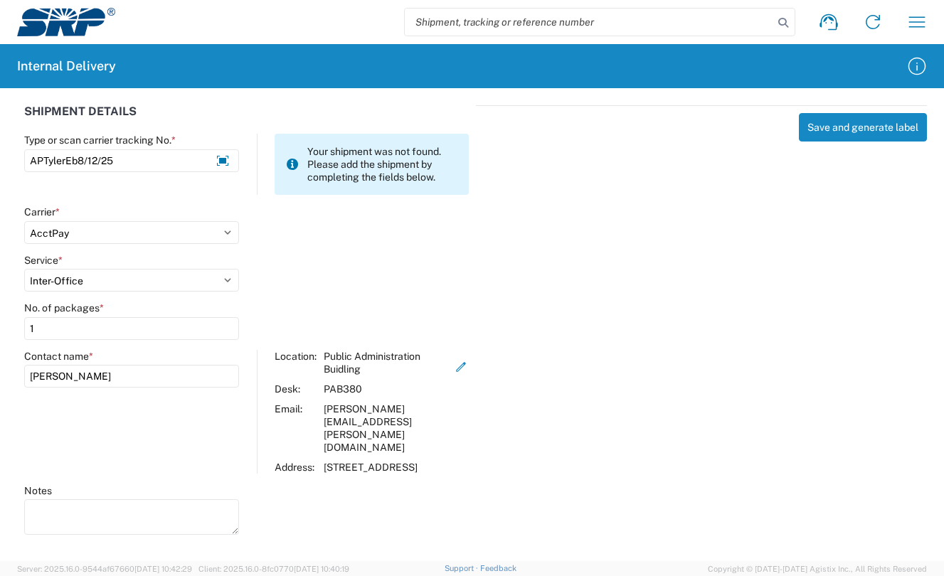
click at [815, 234] on div "Save and generate label" at bounding box center [701, 317] width 451 height 425
click at [866, 132] on button "Save and generate label" at bounding box center [863, 127] width 128 height 28
click at [787, 382] on div "Save and generate label" at bounding box center [701, 317] width 451 height 425
click at [611, 312] on div "Save and generate label" at bounding box center [701, 317] width 451 height 425
click at [920, 22] on icon "button" at bounding box center [917, 21] width 16 height 11
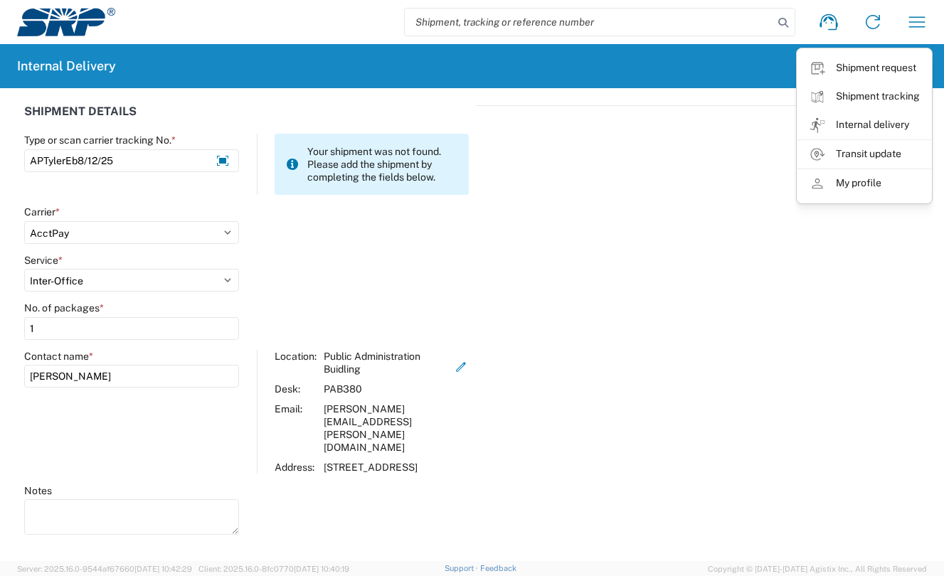
click at [666, 291] on div "Save and generate label" at bounding box center [701, 317] width 451 height 425
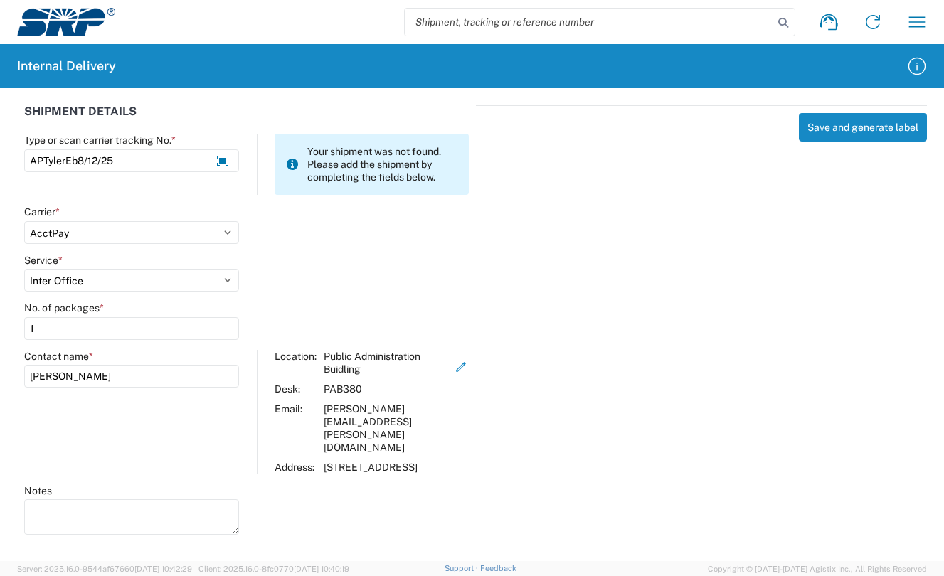
click at [387, 292] on div "Service * Select Ground Inter-Office" at bounding box center [246, 278] width 459 height 48
click at [733, 348] on div "Save and generate label" at bounding box center [701, 317] width 451 height 425
click at [627, 334] on div "Save and generate label" at bounding box center [701, 317] width 451 height 425
drag, startPoint x: 854, startPoint y: 1, endPoint x: 551, endPoint y: 242, distance: 387.2
click at [551, 242] on div "Save and generate label" at bounding box center [701, 317] width 451 height 425
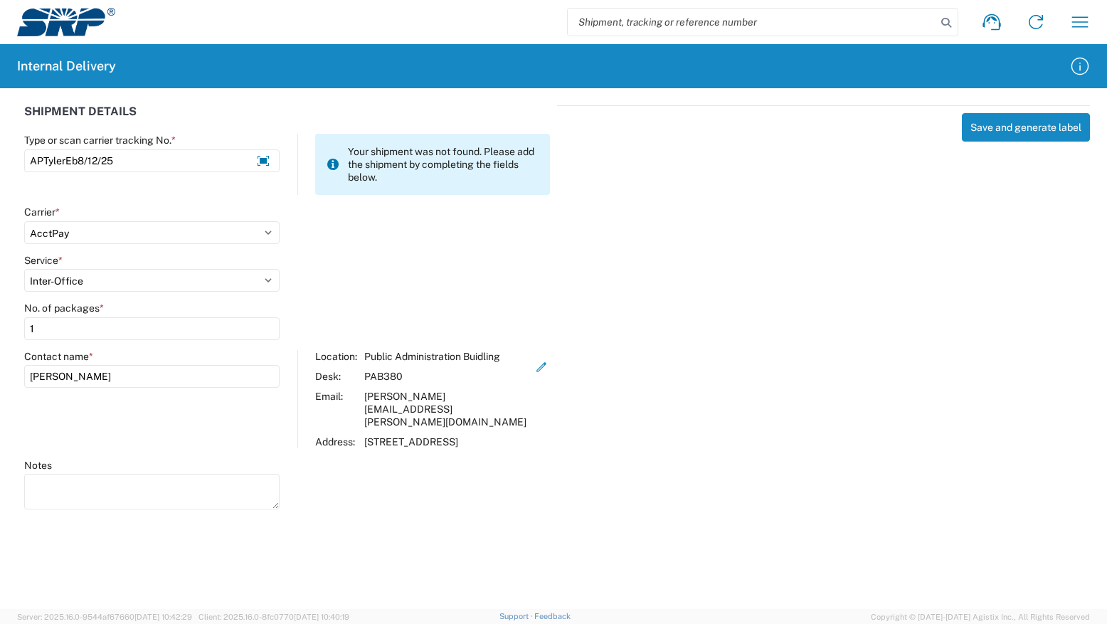
drag, startPoint x: 874, startPoint y: 317, endPoint x: 885, endPoint y: 300, distance: 20.1
click at [874, 317] on div "Save and generate label" at bounding box center [823, 305] width 533 height 400
drag, startPoint x: 836, startPoint y: 258, endPoint x: 852, endPoint y: 241, distance: 23.2
click at [838, 255] on div "Save and generate label" at bounding box center [823, 305] width 533 height 400
click at [943, 131] on button "Save and generate label" at bounding box center [1026, 127] width 128 height 28
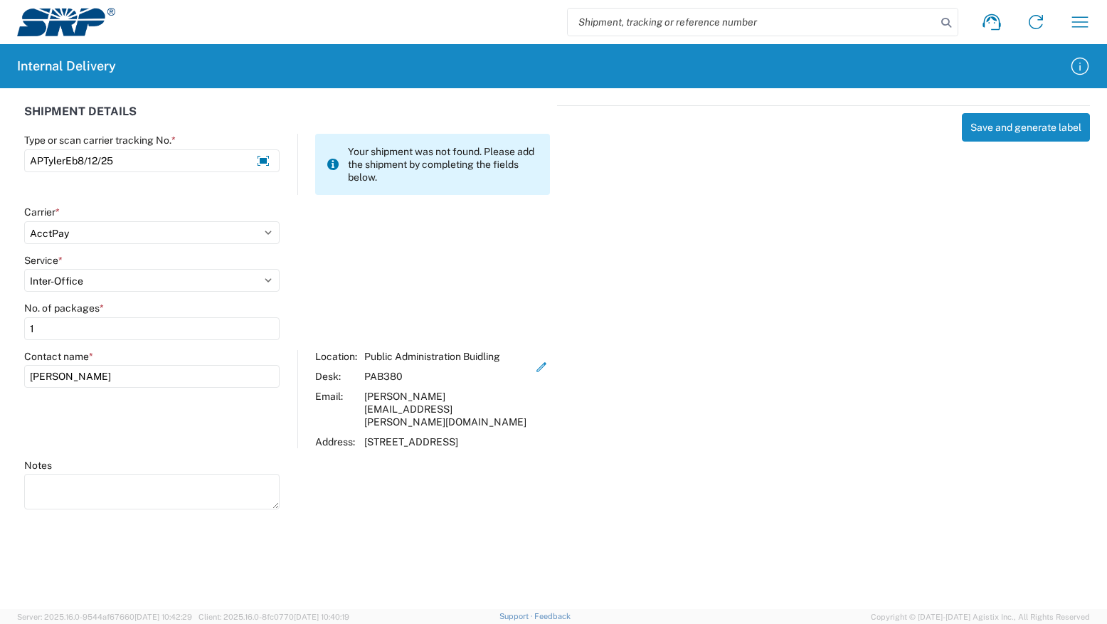
drag, startPoint x: 775, startPoint y: 321, endPoint x: 1010, endPoint y: 70, distance: 344.7
click at [781, 319] on div "Save and generate label" at bounding box center [823, 305] width 533 height 400
click at [753, 291] on div "Save and generate label" at bounding box center [823, 305] width 533 height 400
click at [129, 153] on input "APTylerEb8/12/25" at bounding box center [151, 160] width 255 height 23
click at [139, 384] on input "Tyler Ebinger" at bounding box center [151, 376] width 255 height 23
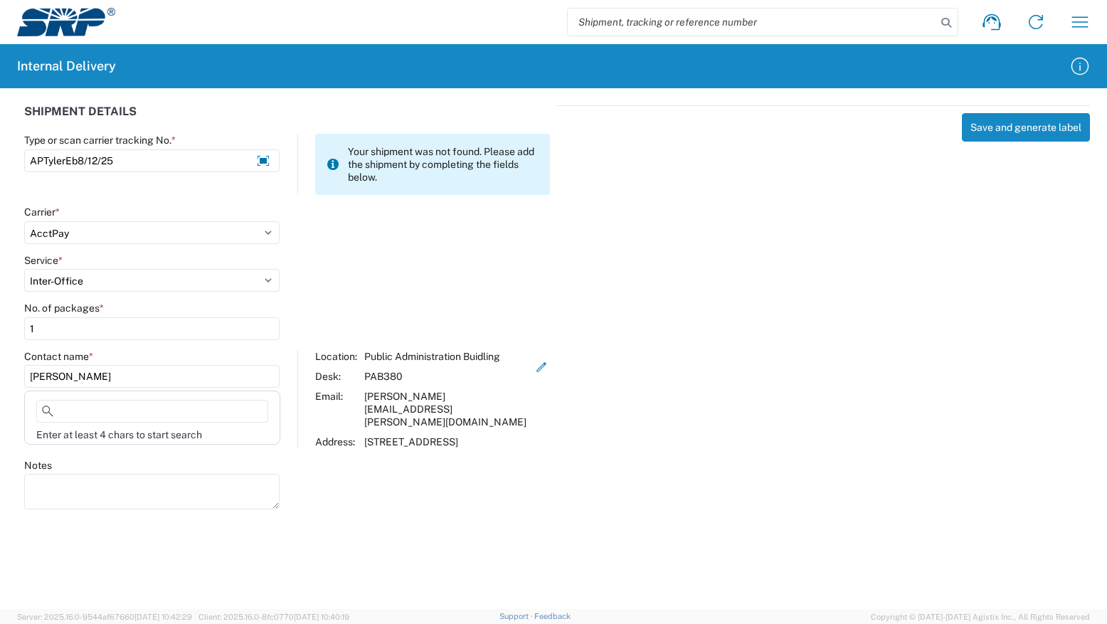
click at [822, 456] on div "Save and generate label" at bounding box center [823, 305] width 533 height 400
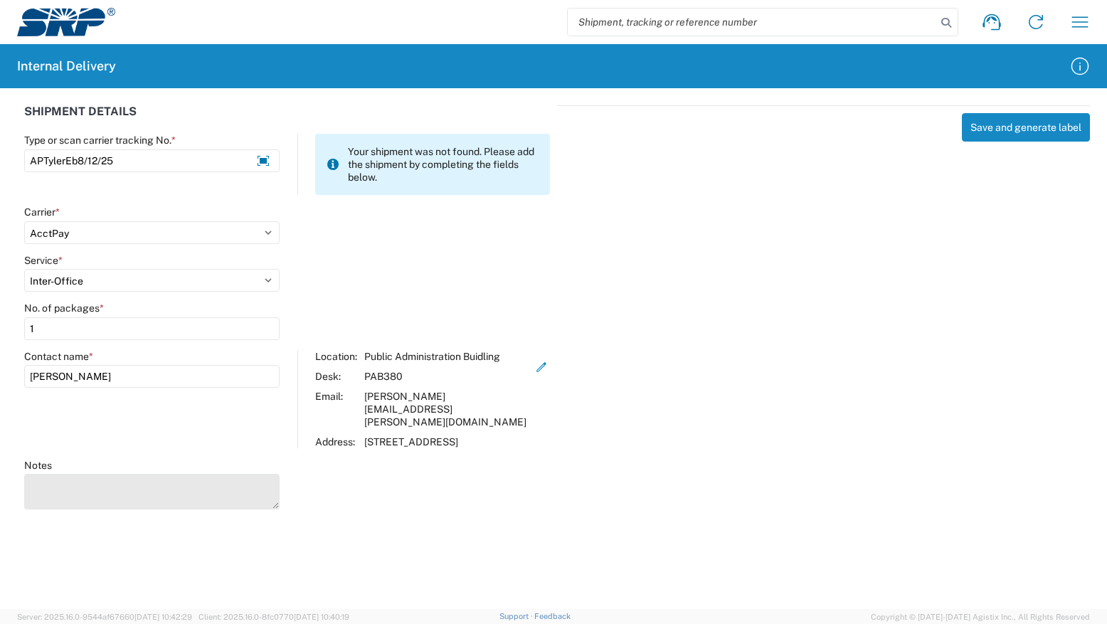
click at [138, 478] on textarea "Notes" at bounding box center [151, 492] width 255 height 36
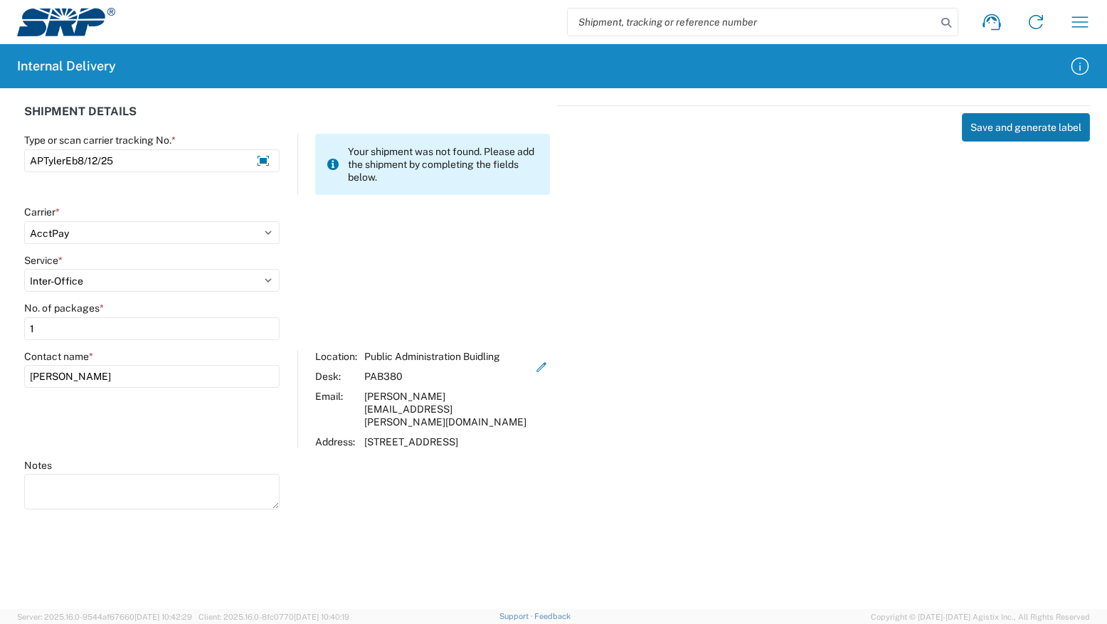
click at [943, 132] on button "Save and generate label" at bounding box center [1026, 127] width 128 height 28
drag, startPoint x: 408, startPoint y: 1, endPoint x: 708, endPoint y: 275, distance: 407.3
click at [708, 275] on div "Save and generate label" at bounding box center [823, 305] width 533 height 400
click at [851, 371] on div "Save and generate label" at bounding box center [823, 305] width 533 height 400
drag, startPoint x: 938, startPoint y: 260, endPoint x: 1068, endPoint y: 50, distance: 246.5
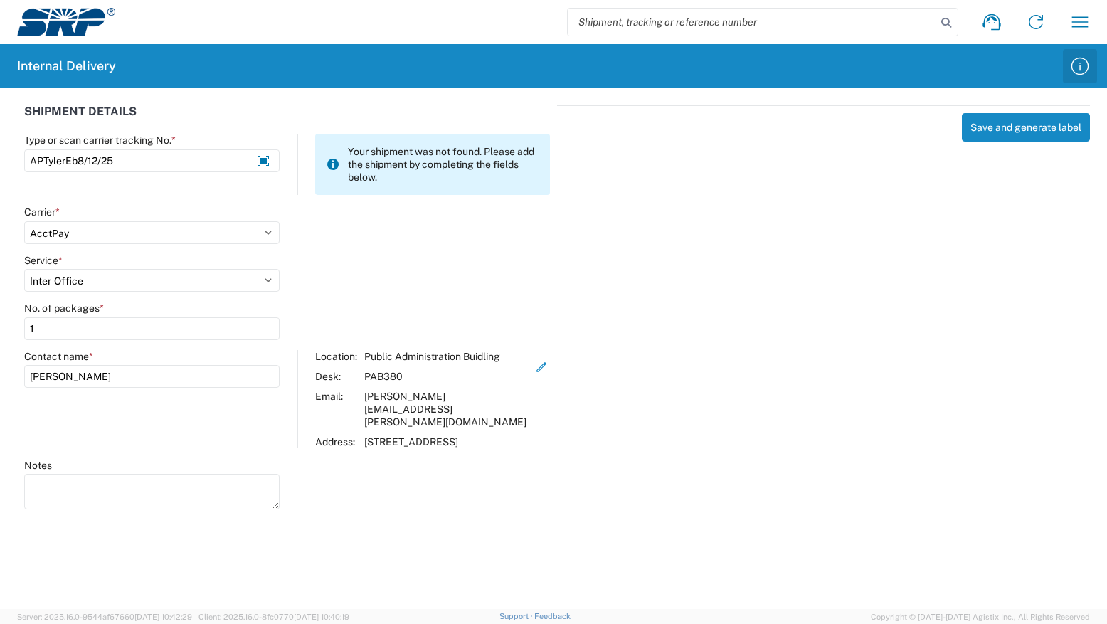
click at [940, 260] on div "Save and generate label" at bounding box center [823, 305] width 533 height 400
drag, startPoint x: 832, startPoint y: 249, endPoint x: 831, endPoint y: 240, distance: 9.4
click at [832, 251] on div "Save and generate label" at bounding box center [823, 305] width 533 height 400
click at [758, 250] on div "Save and generate label" at bounding box center [823, 305] width 533 height 400
click at [920, 366] on div "Save and generate label" at bounding box center [823, 305] width 533 height 400
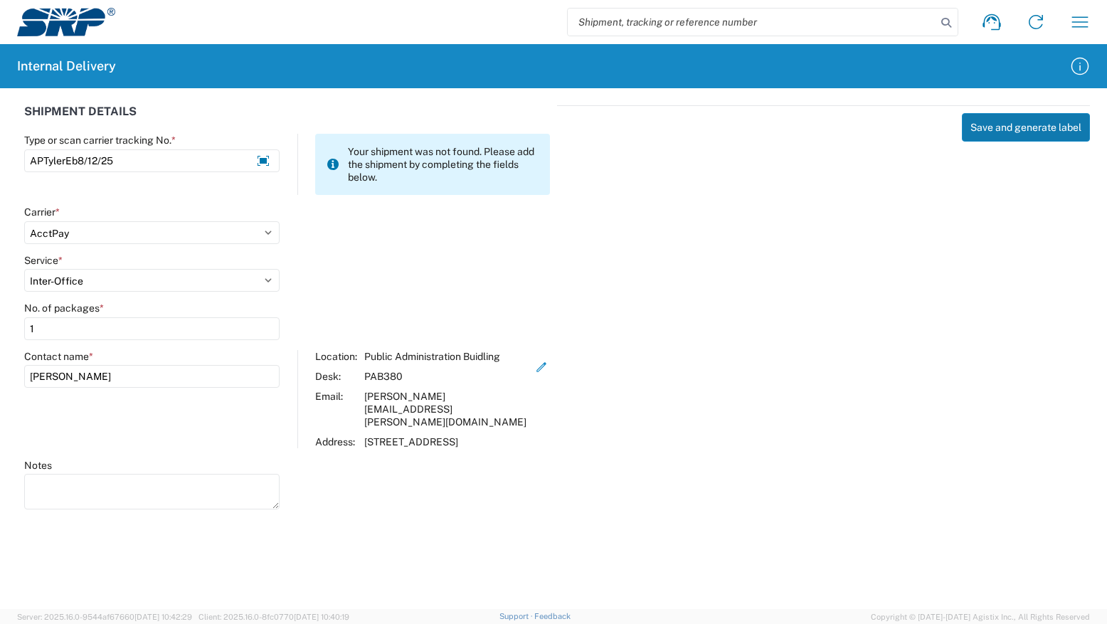
click at [943, 123] on button "Save and generate label" at bounding box center [1026, 127] width 128 height 28
click at [765, 292] on div "Save and generate label" at bounding box center [823, 305] width 533 height 400
click at [692, 264] on div "Save and generate label" at bounding box center [823, 305] width 533 height 400
click at [878, 379] on div "Save and generate label" at bounding box center [823, 305] width 533 height 400
click at [22, 553] on agx-forms-host "Shipment request Shipment tracking Internal delivery Transit update My profile …" at bounding box center [553, 312] width 1107 height 624
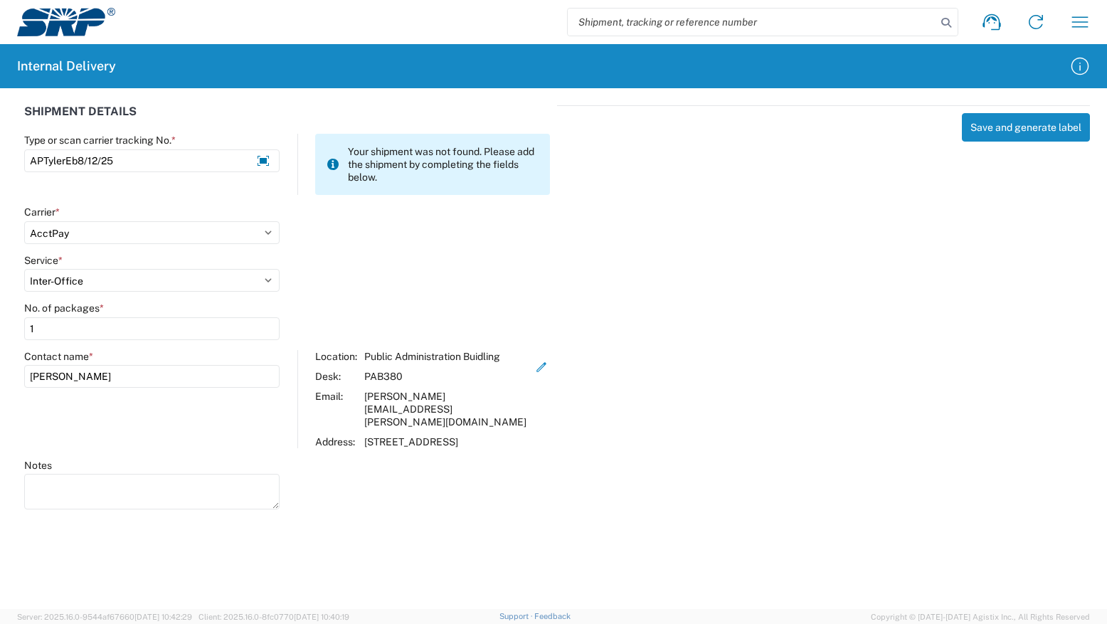
click at [875, 289] on div "Save and generate label" at bounding box center [823, 305] width 533 height 400
click at [38, 575] on agx-forms-host "Shipment request Shipment tracking Internal delivery Transit update My profile …" at bounding box center [553, 312] width 1107 height 624
click at [84, 195] on agx-form-control-wrapper-v2 "Type or scan carrier tracking No. * APTylerEb8/12/25" at bounding box center [152, 170] width 270 height 72
drag, startPoint x: 124, startPoint y: 160, endPoint x: -47, endPoint y: 174, distance: 171.2
click at [0, 174] on html "Shipment request Shipment tracking Internal delivery Transit update My profile …" at bounding box center [553, 312] width 1107 height 624
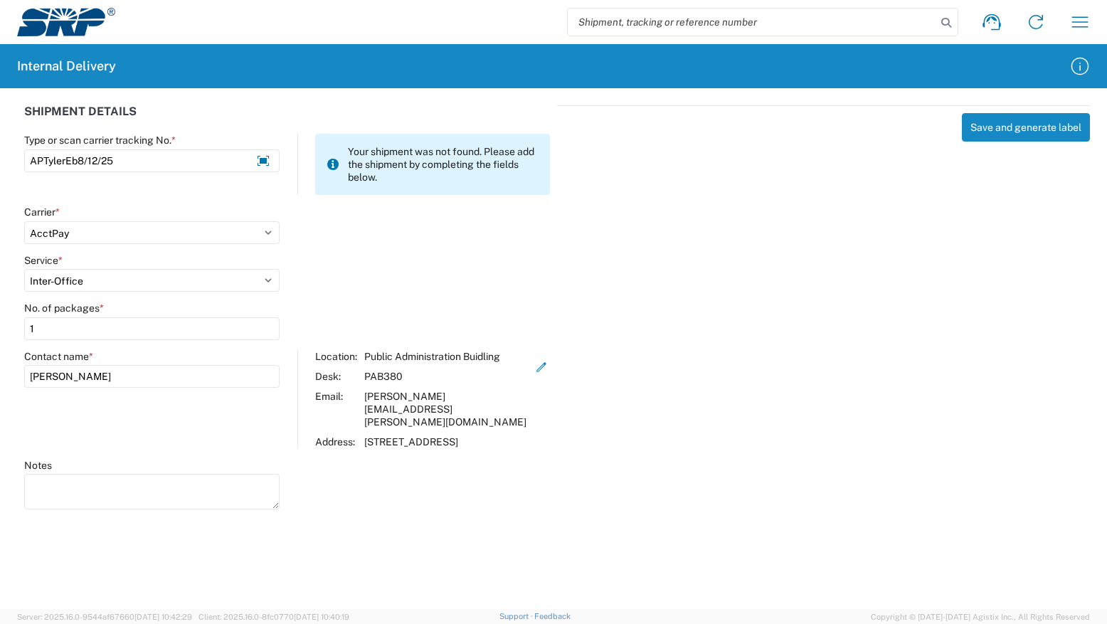
click at [34, 525] on agx-forms-host "Shipment request Shipment tracking Internal delivery Transit update My profile …" at bounding box center [553, 312] width 1107 height 624
click at [582, 498] on div "SHIPMENT DETAILS Type or scan carrier tracking No. * APTylerEb8/12/25 Your ship…" at bounding box center [553, 305] width 1107 height 434
drag, startPoint x: 803, startPoint y: 381, endPoint x: 701, endPoint y: 216, distance: 193.6
click at [799, 383] on div "Save and generate label" at bounding box center [823, 305] width 533 height 400
click at [811, 398] on div "Save and generate label" at bounding box center [823, 305] width 533 height 400
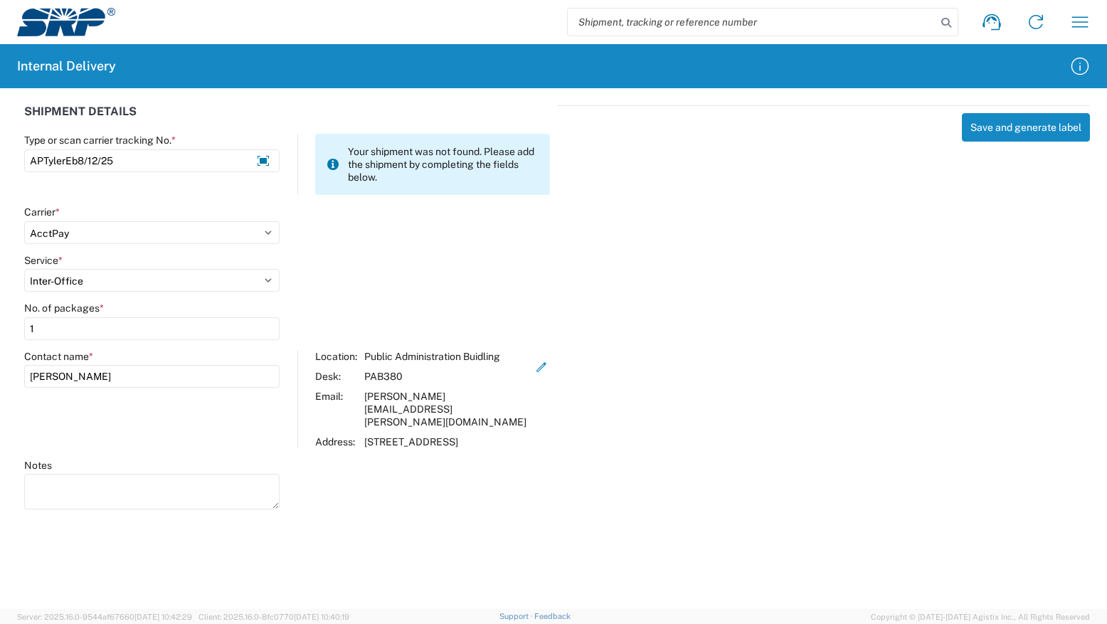
click at [917, 287] on div "Save and generate label" at bounding box center [823, 305] width 533 height 400
click at [873, 319] on div "Save and generate label" at bounding box center [823, 305] width 533 height 400
click at [943, 127] on button "Save and generate label" at bounding box center [1026, 127] width 128 height 28
drag, startPoint x: 870, startPoint y: 341, endPoint x: 878, endPoint y: 336, distance: 9.7
click at [873, 339] on div "Save and generate label" at bounding box center [823, 305] width 533 height 400
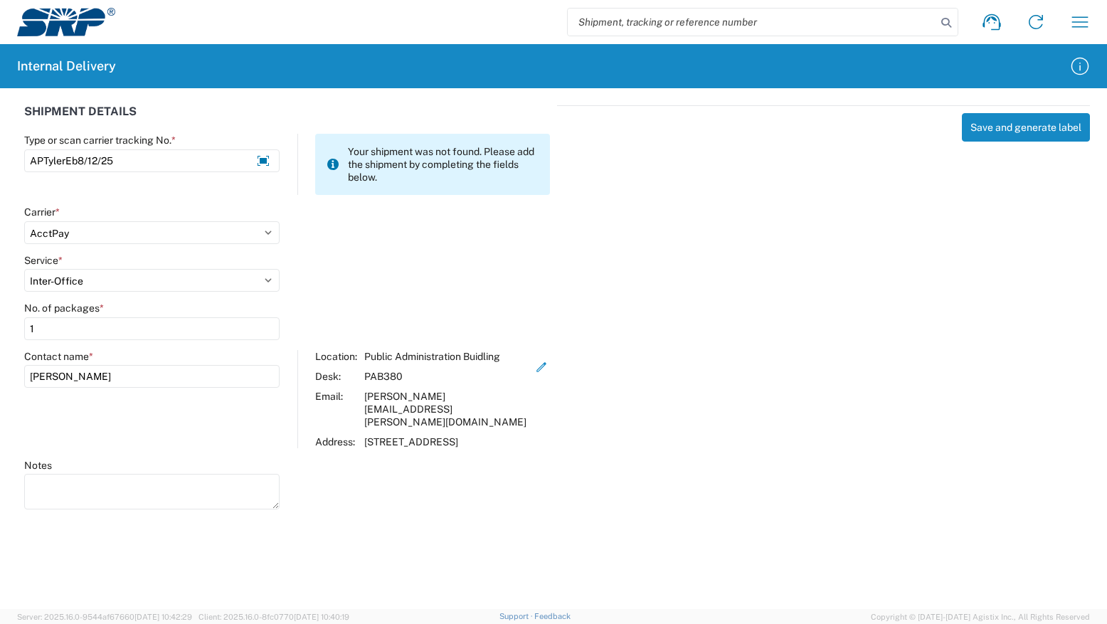
drag, startPoint x: 941, startPoint y: 549, endPoint x: 896, endPoint y: 413, distance: 143.7
click at [941, 548] on agx-forms-host "Shipment request Shipment tracking Internal delivery Transit update My profile …" at bounding box center [553, 312] width 1107 height 624
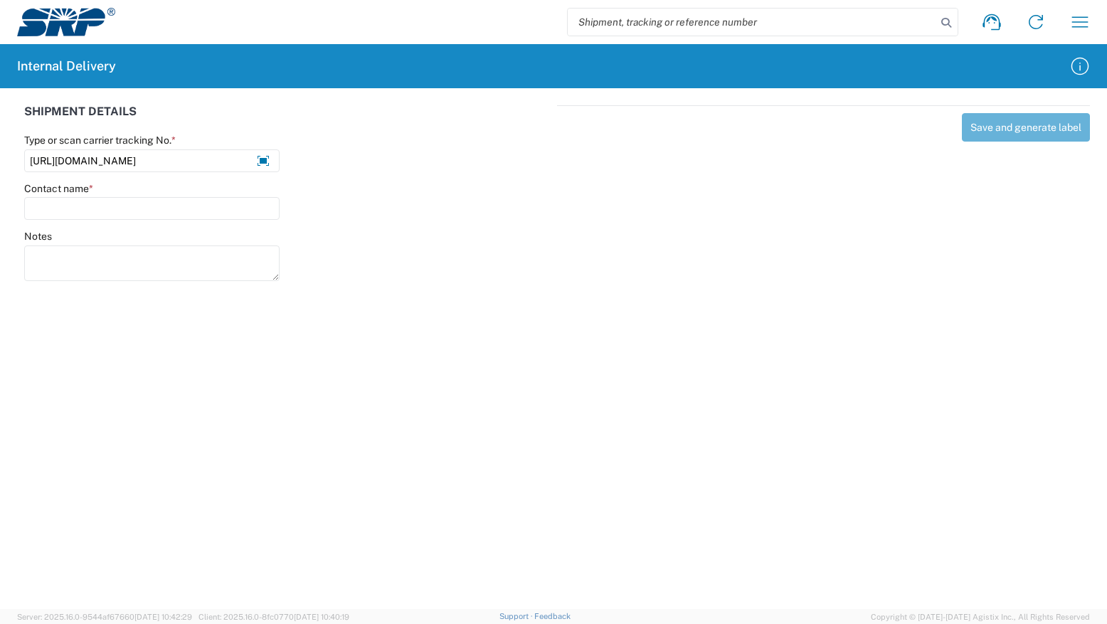
drag, startPoint x: 236, startPoint y: 161, endPoint x: -5, endPoint y: 182, distance: 242.1
click at [0, 182] on html "Shipment request Shipment tracking Internal delivery Transit update My profile …" at bounding box center [553, 312] width 1107 height 624
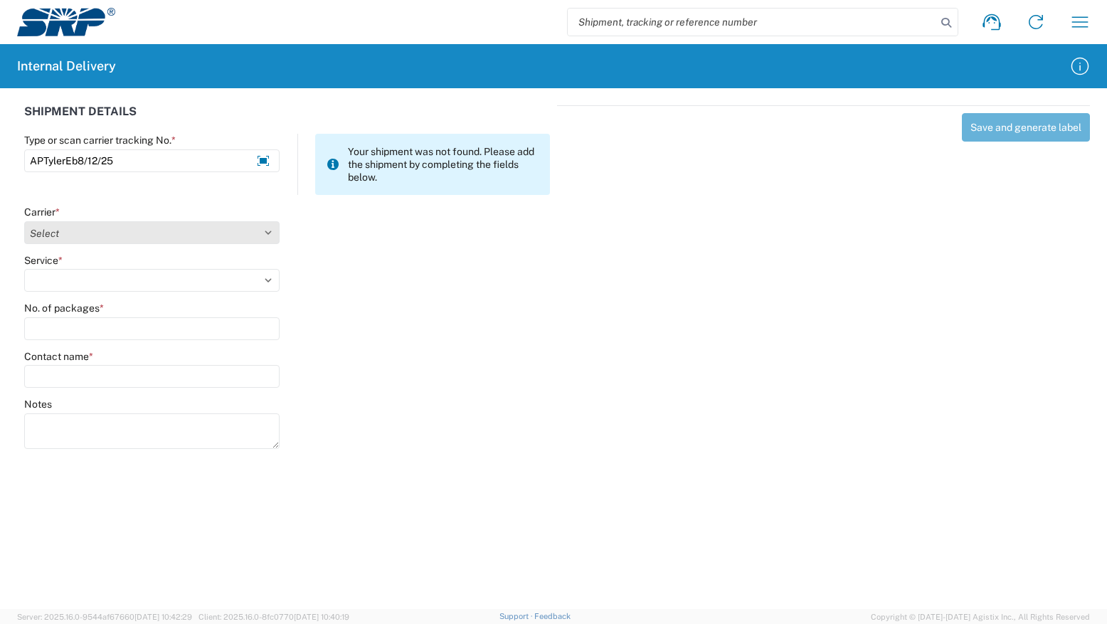
type input "APTylerEb8/12/25"
drag, startPoint x: 99, startPoint y: 235, endPoint x: 83, endPoint y: 245, distance: 18.5
click at [99, 235] on select "Select AcctPay Amazon Logistics ATI Trucking BC Dimerco Logistics Empire Southw…" at bounding box center [151, 232] width 255 height 23
select select "22933"
click at [24, 221] on select "Select AcctPay Amazon Logistics ATI Trucking BC Dimerco Logistics Empire Southw…" at bounding box center [151, 232] width 255 height 23
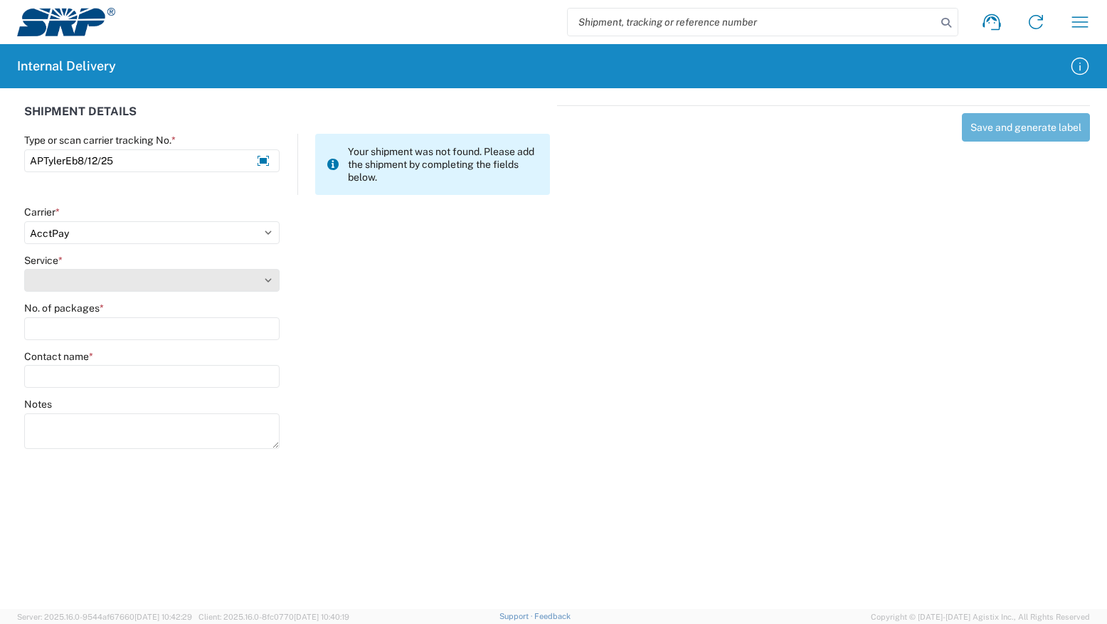
click at [77, 275] on select "Service *" at bounding box center [151, 280] width 255 height 23
select select "42403"
click at [24, 269] on select "Select Ground Inter-Office" at bounding box center [151, 280] width 255 height 23
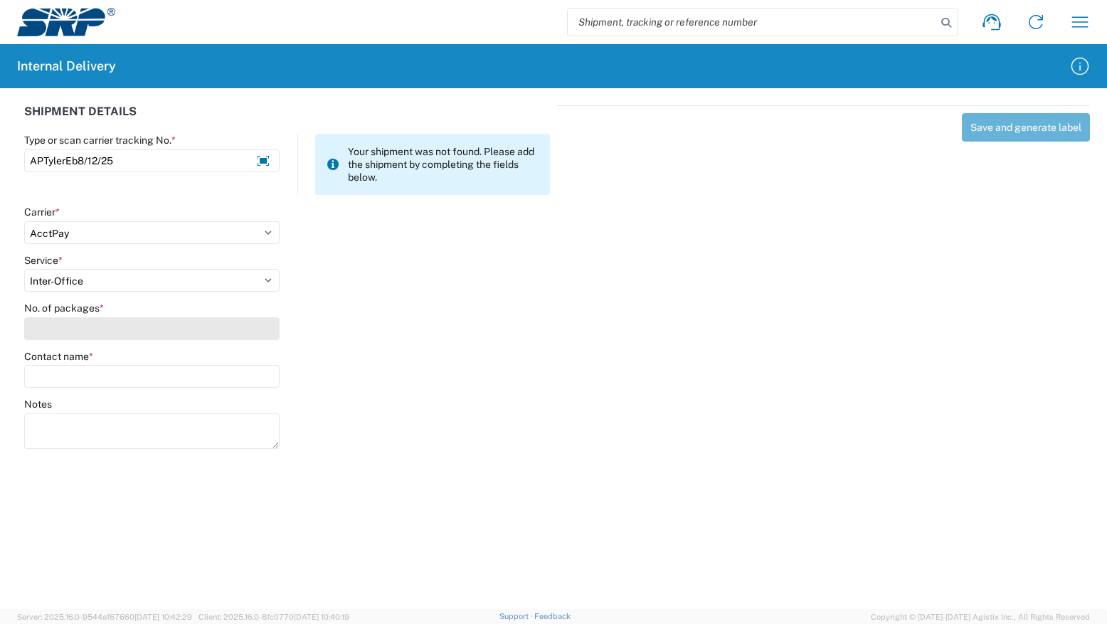
click at [92, 327] on input "No. of packages *" at bounding box center [151, 328] width 255 height 23
type input "1"
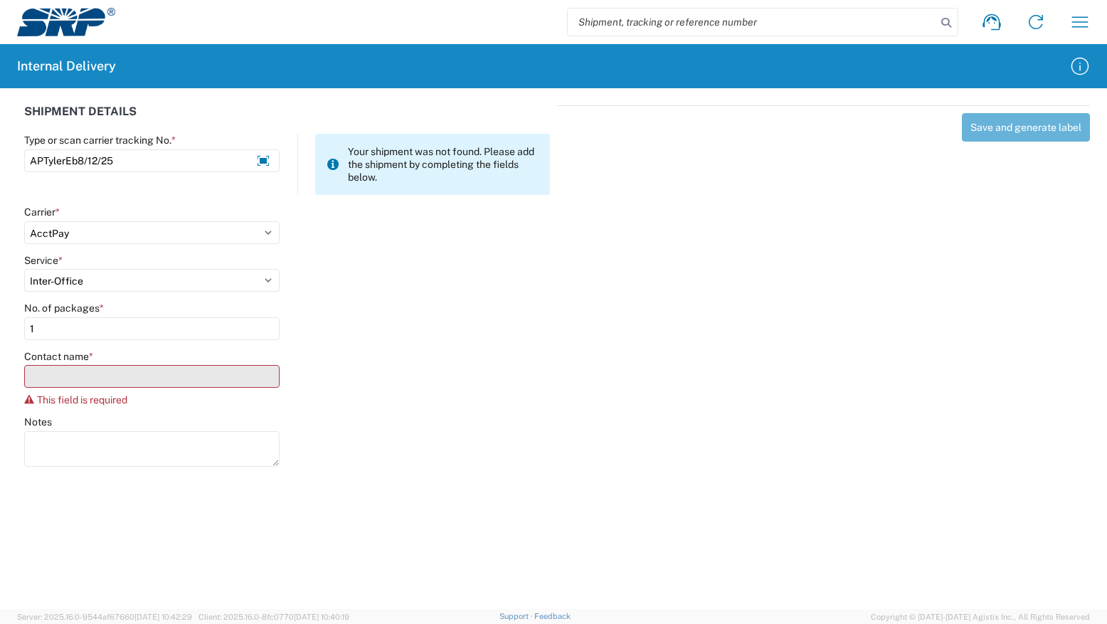
click at [142, 381] on input "Contact name *" at bounding box center [151, 376] width 255 height 23
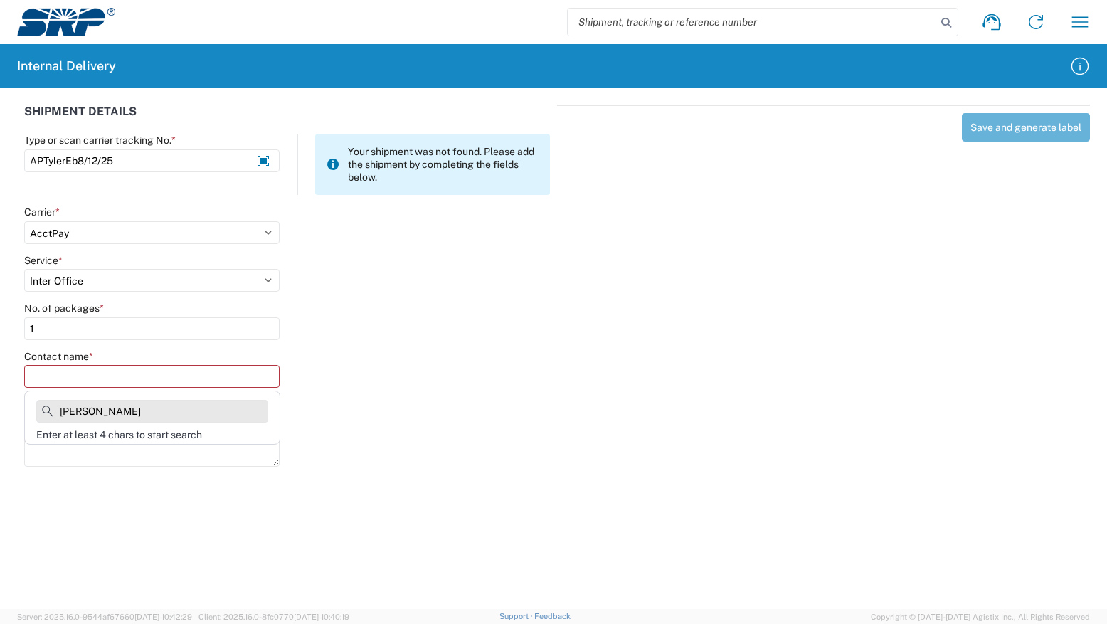
type input "[PERSON_NAME]"
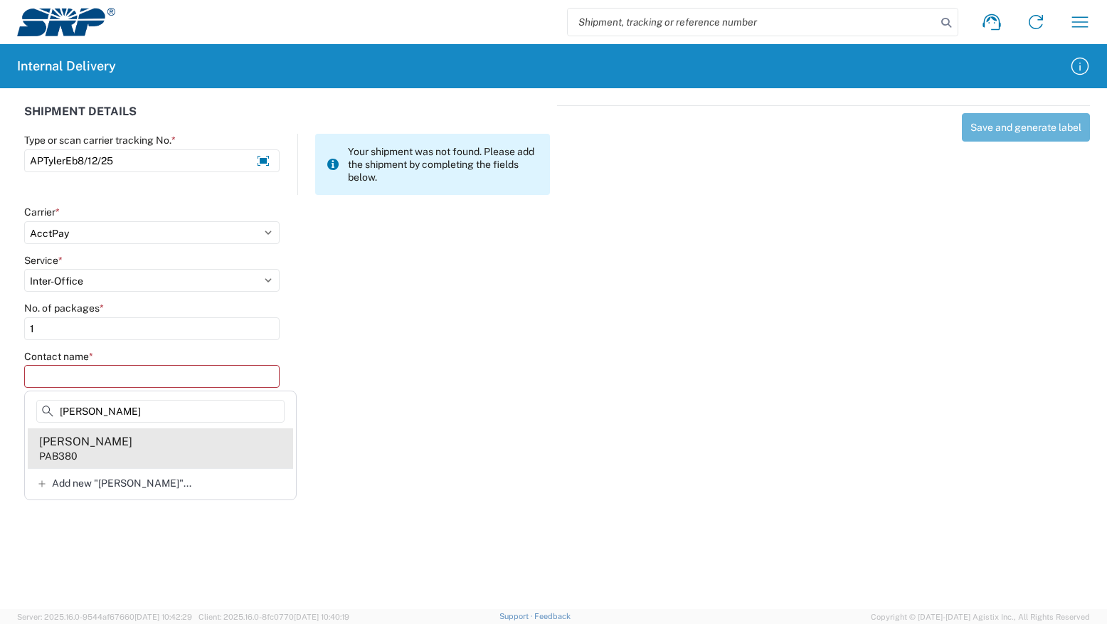
click at [159, 455] on agx-address-suggestion-item "[PERSON_NAME] PAB380" at bounding box center [160, 448] width 265 height 40
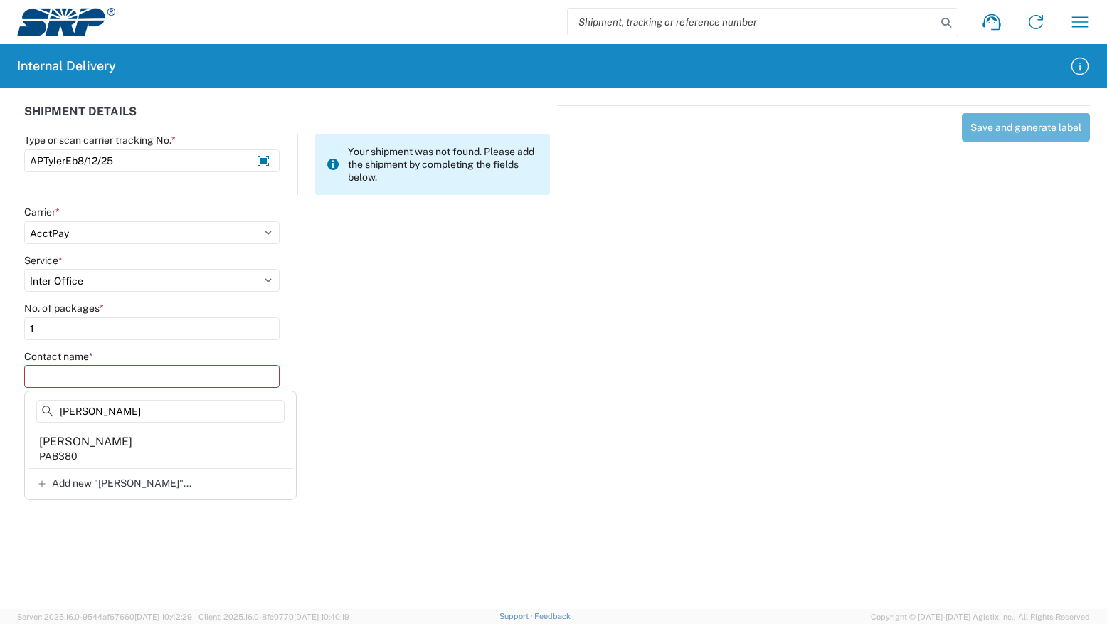
type input "[PERSON_NAME]"
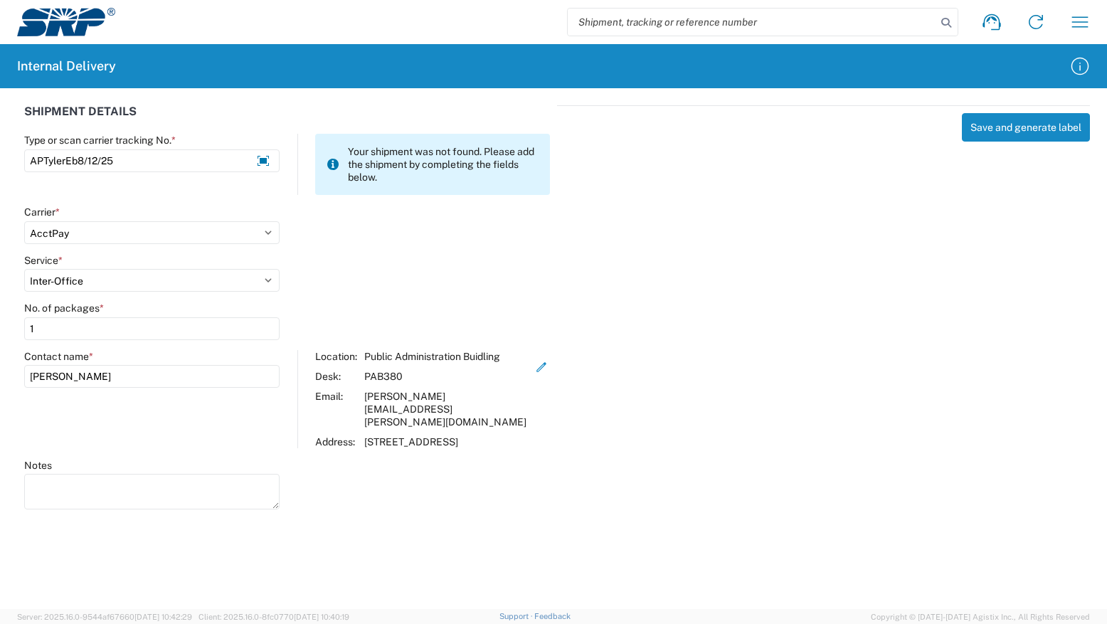
click at [947, 269] on div "Save and generate label" at bounding box center [823, 305] width 533 height 400
click at [1023, 134] on button "Save and generate label" at bounding box center [1026, 127] width 128 height 28
click at [989, 30] on icon at bounding box center [991, 22] width 23 height 23
click at [1004, 23] on link at bounding box center [991, 22] width 34 height 34
click at [1006, 134] on button "Save and generate label" at bounding box center [1026, 127] width 128 height 28
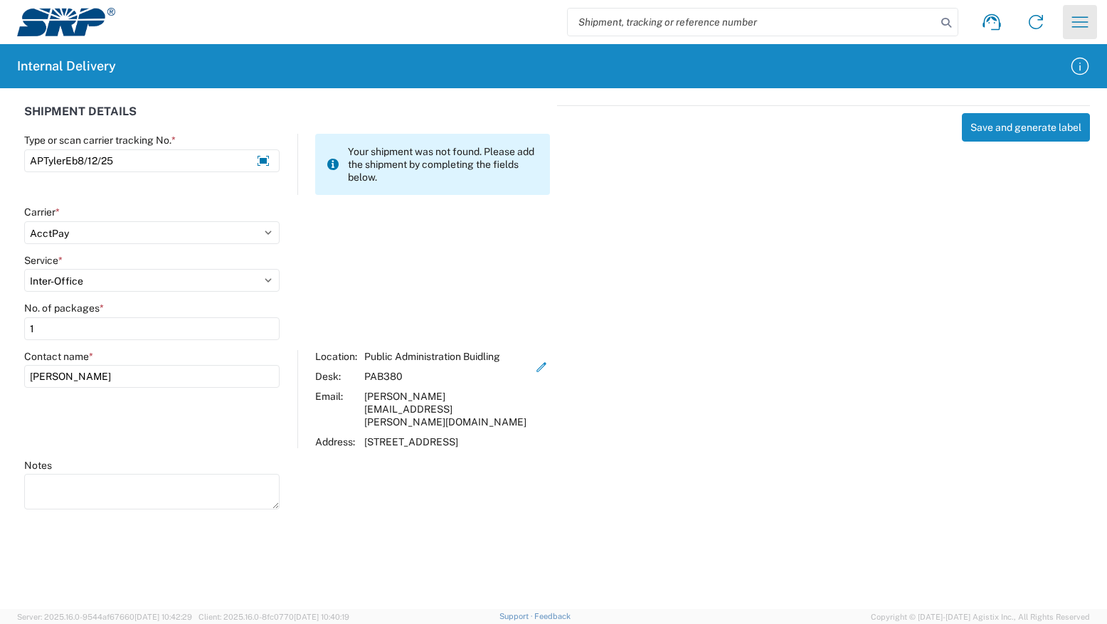
click at [1075, 19] on icon "button" at bounding box center [1079, 22] width 23 height 23
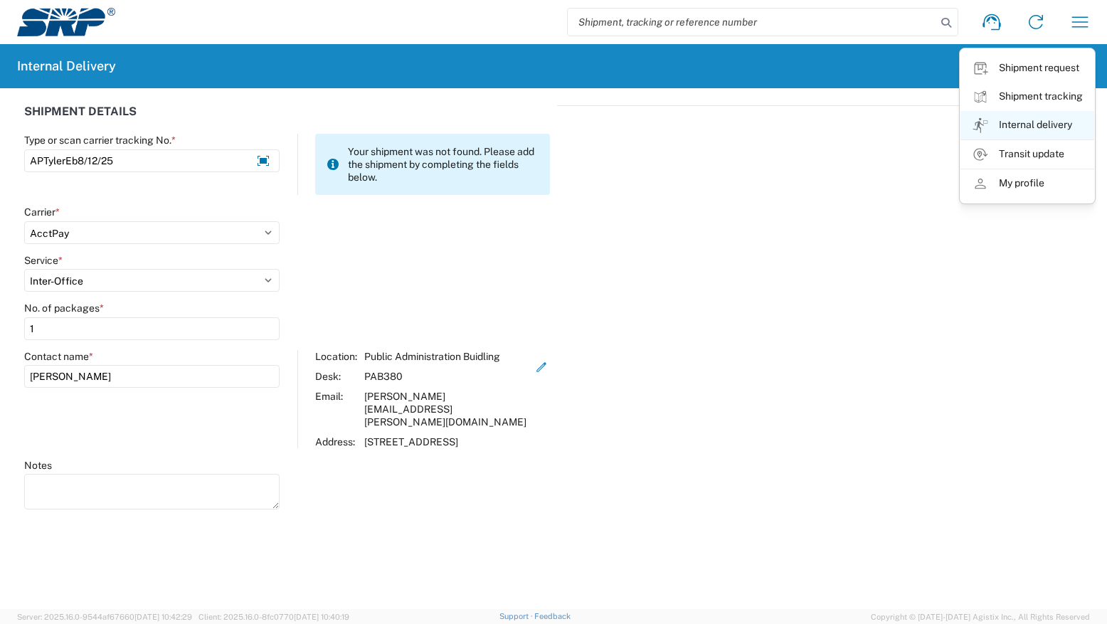
click at [1043, 124] on link "Internal delivery" at bounding box center [1027, 125] width 134 height 28
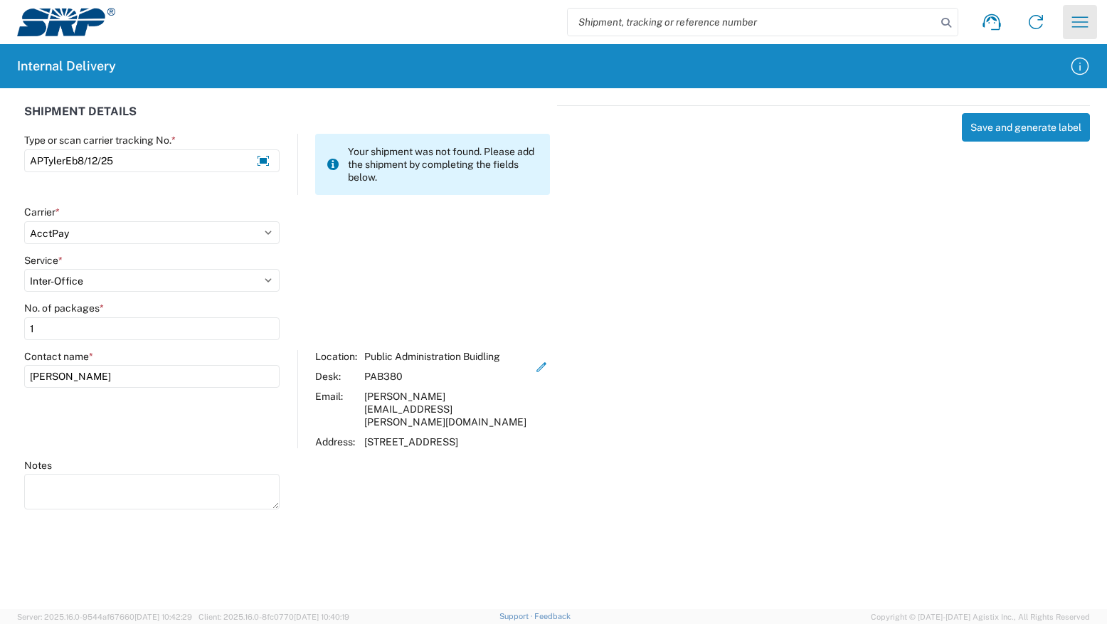
click at [1084, 22] on icon "button" at bounding box center [1080, 21] width 16 height 11
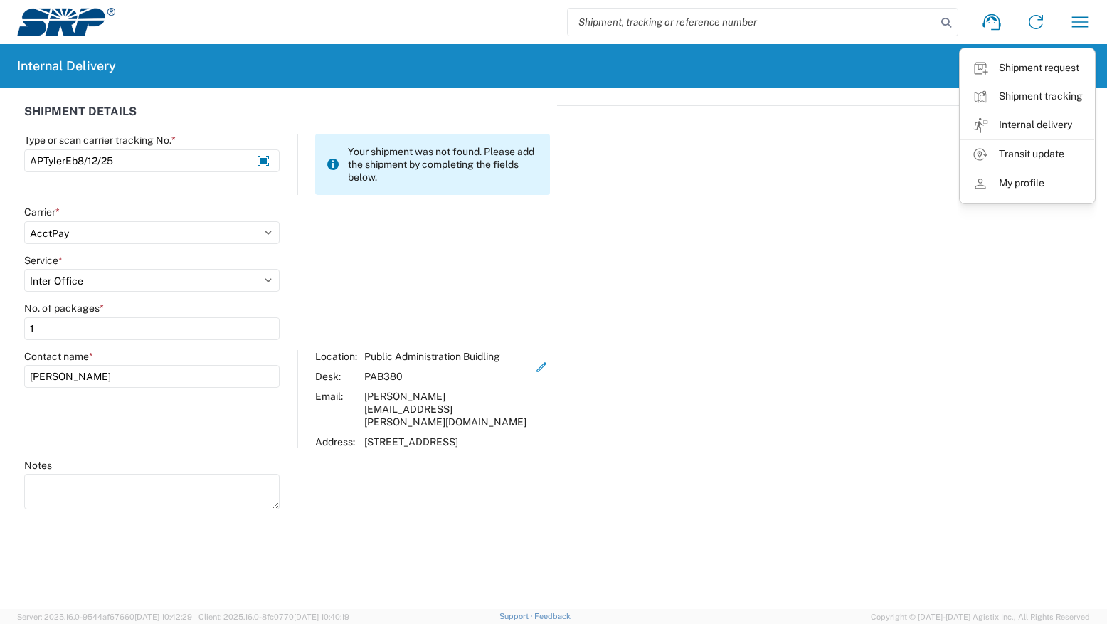
click at [860, 204] on div "Save and generate label" at bounding box center [823, 305] width 533 height 400
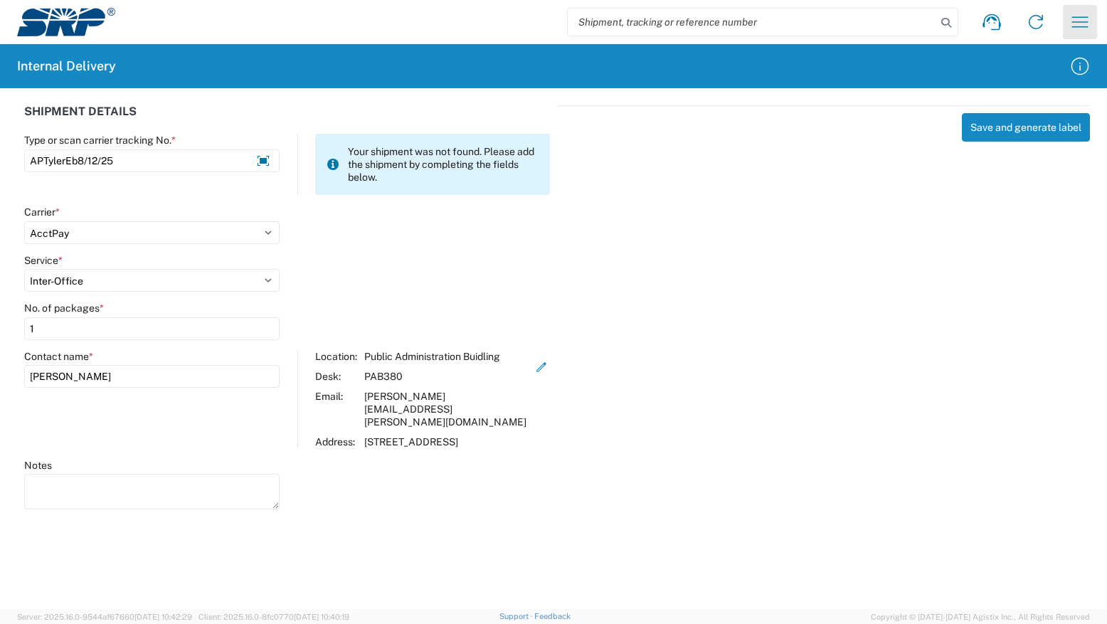
click at [1081, 23] on icon "button" at bounding box center [1079, 22] width 23 height 23
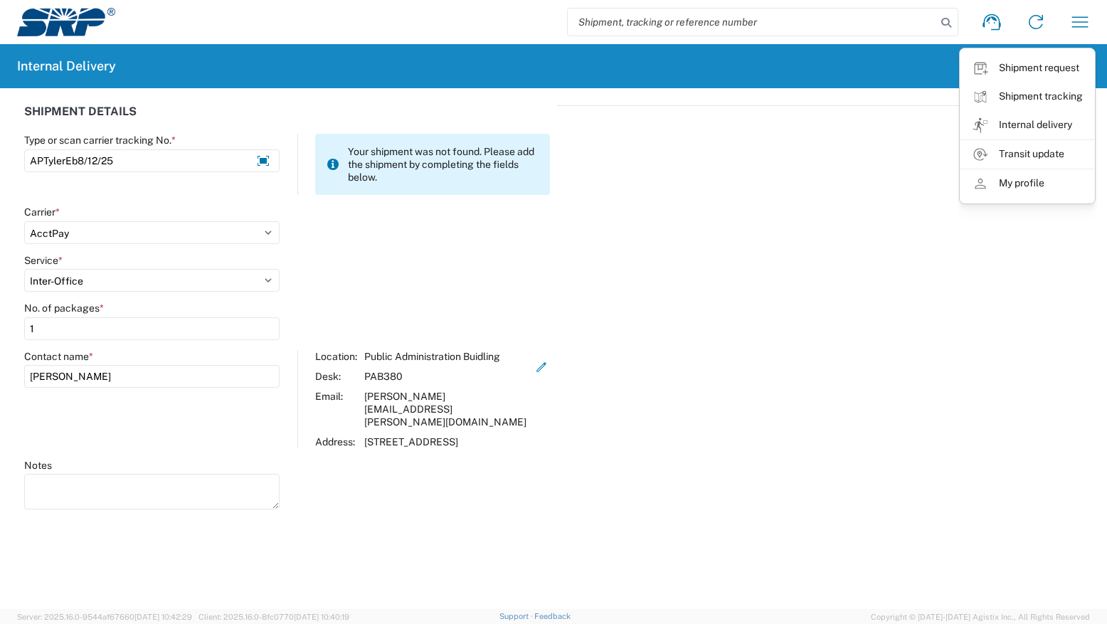
click at [1038, 70] on link "Shipment request" at bounding box center [1027, 68] width 134 height 28
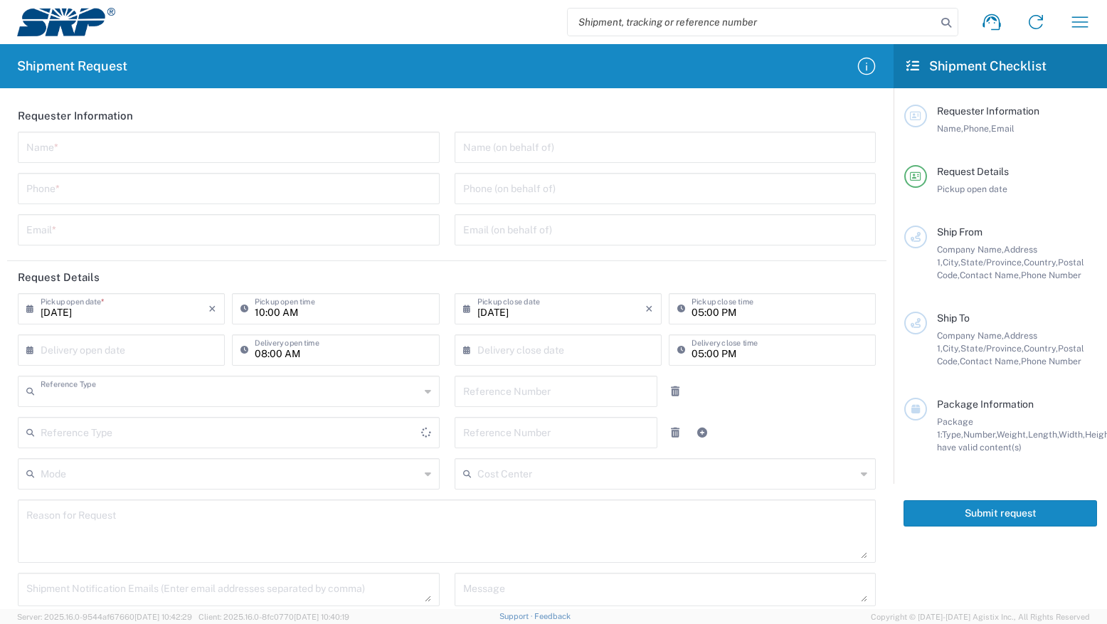
type input "Internal Order"
type input "[GEOGRAPHIC_DATA]"
click at [1083, 22] on icon "button" at bounding box center [1080, 21] width 16 height 11
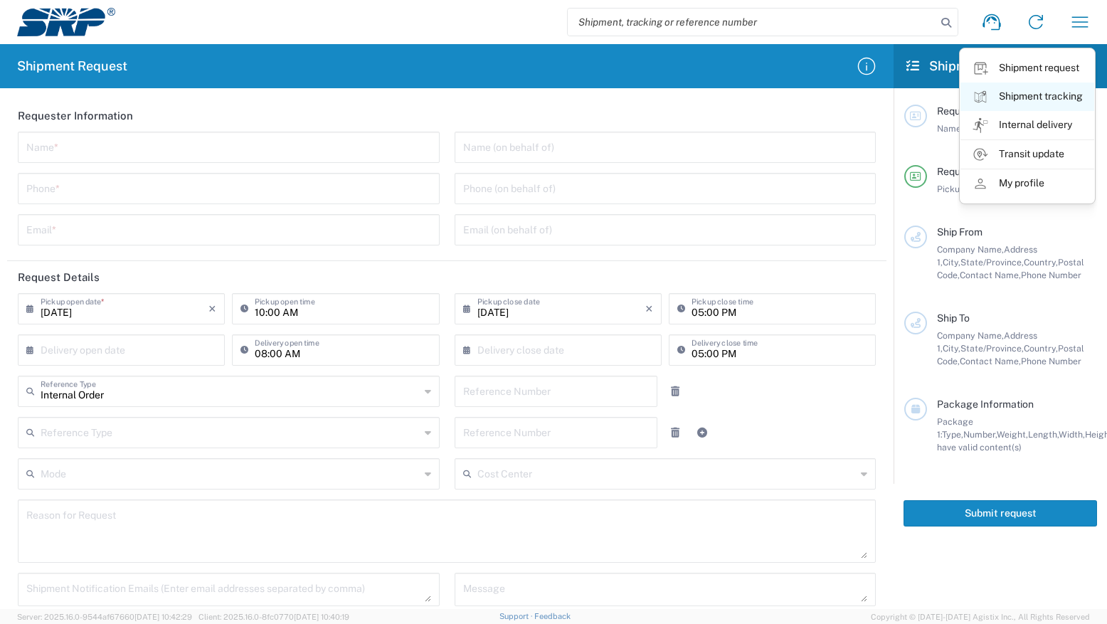
click at [1033, 95] on link "Shipment tracking" at bounding box center [1027, 97] width 134 height 28
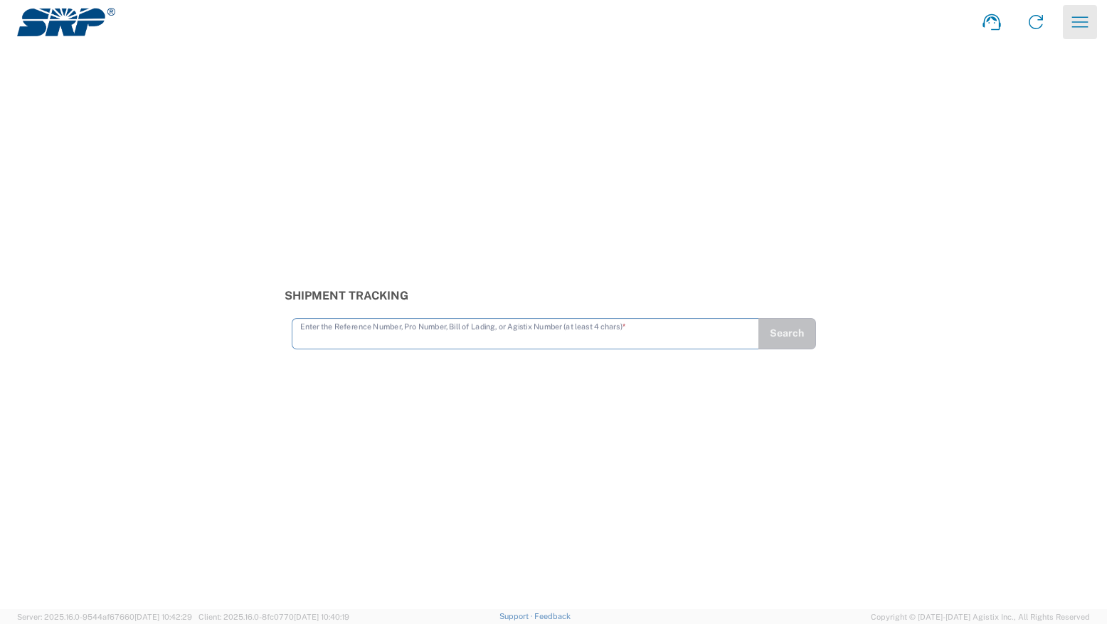
click at [1075, 25] on icon "button" at bounding box center [1079, 22] width 23 height 23
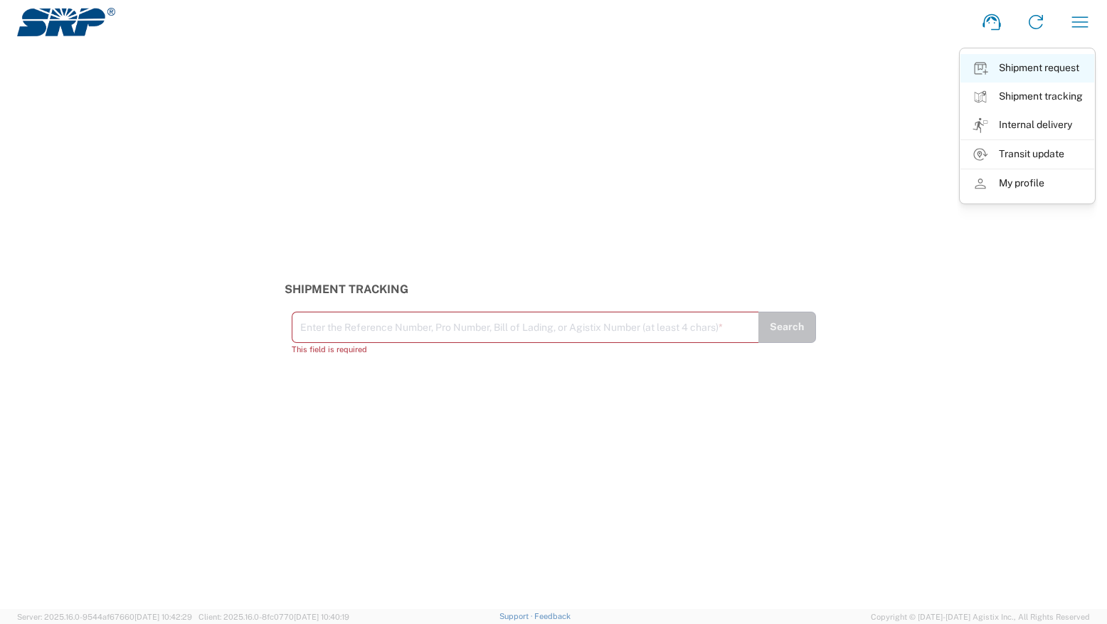
click at [1044, 64] on link "Shipment request" at bounding box center [1027, 68] width 134 height 28
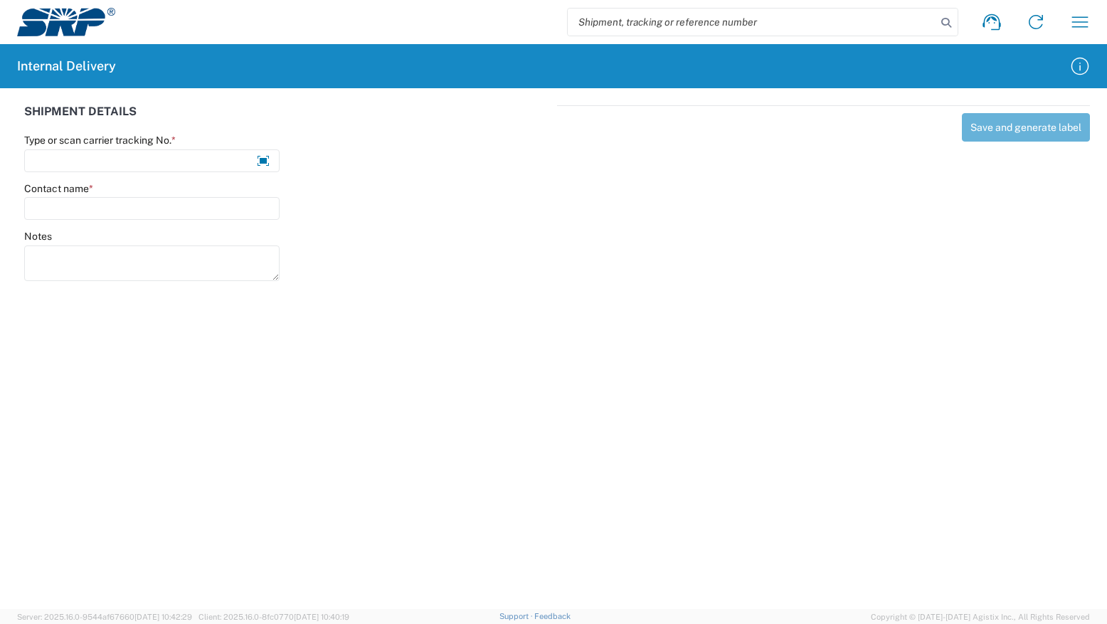
drag, startPoint x: 566, startPoint y: 318, endPoint x: 566, endPoint y: 326, distance: 8.5
click at [566, 326] on agx-forms-host "Shipment request Shipment tracking Internal delivery Transit update My profile …" at bounding box center [553, 312] width 1107 height 624
click at [930, 281] on div "Save and generate label" at bounding box center [823, 199] width 533 height 189
paste input "A"
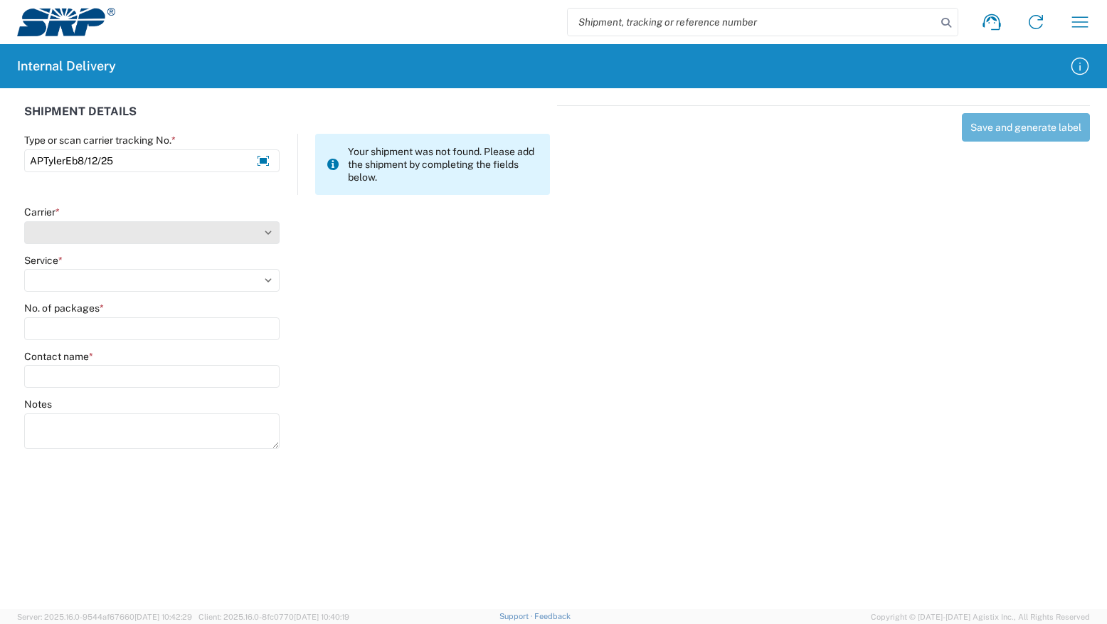
type input "APTylerEb8/12/25"
drag, startPoint x: 61, startPoint y: 229, endPoint x: 61, endPoint y: 239, distance: 10.0
click at [61, 229] on select "Select AcctPay Amazon Logistics ATI Trucking BC Dimerco Logistics Empire Southw…" at bounding box center [151, 232] width 255 height 23
select select "22933"
click at [24, 221] on select "Select AcctPay Amazon Logistics ATI Trucking BC Dimerco Logistics Empire Southw…" at bounding box center [151, 232] width 255 height 23
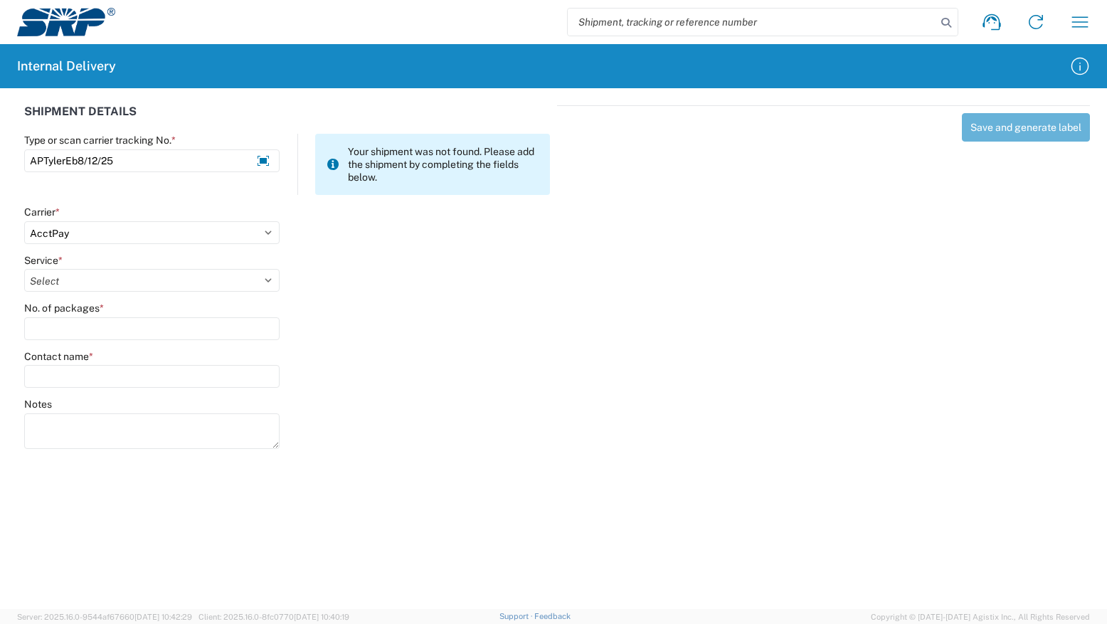
drag, startPoint x: 60, startPoint y: 280, endPoint x: 62, endPoint y: 292, distance: 12.9
click at [60, 280] on select "Select Ground Inter-Office" at bounding box center [151, 280] width 255 height 23
select select "42403"
click at [24, 269] on select "Select Ground Inter-Office" at bounding box center [151, 280] width 255 height 23
click at [88, 331] on input "No. of packages *" at bounding box center [151, 328] width 255 height 23
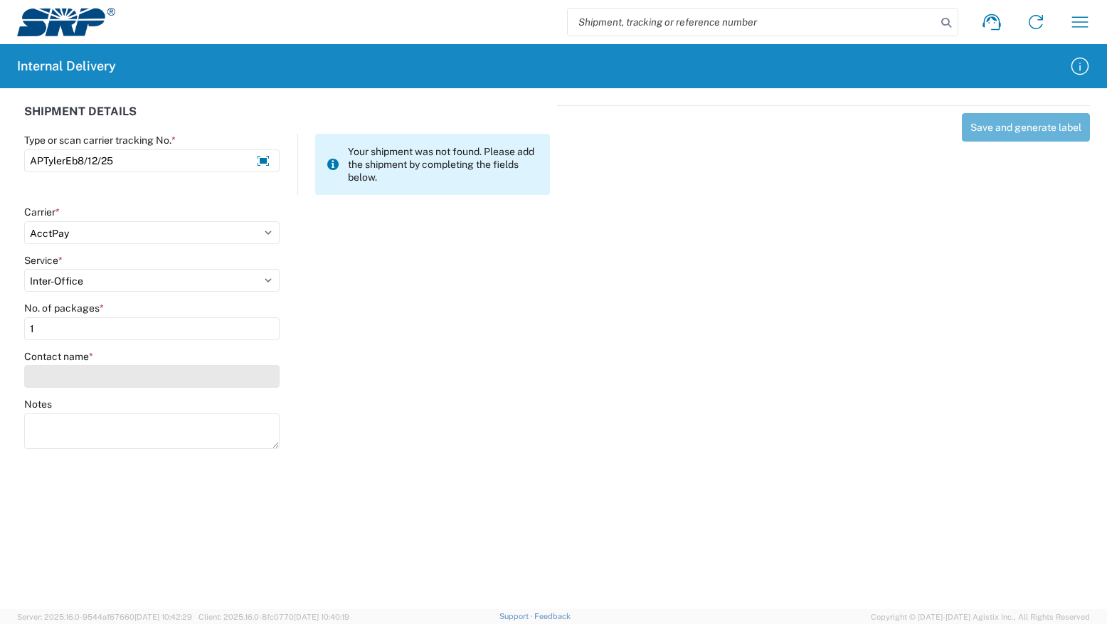
type input "1"
click at [127, 366] on input "Contact name *" at bounding box center [151, 376] width 255 height 23
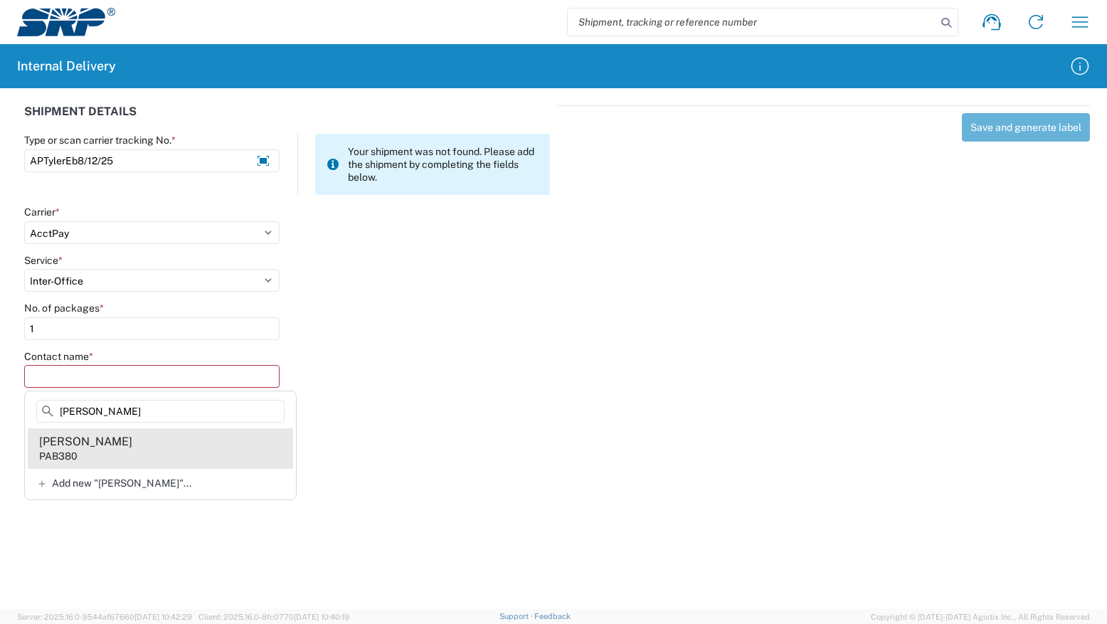
type input "tyler eb"
click at [102, 448] on div "Tyler Ebinger" at bounding box center [85, 442] width 93 height 16
type input "Tyler Ebinger"
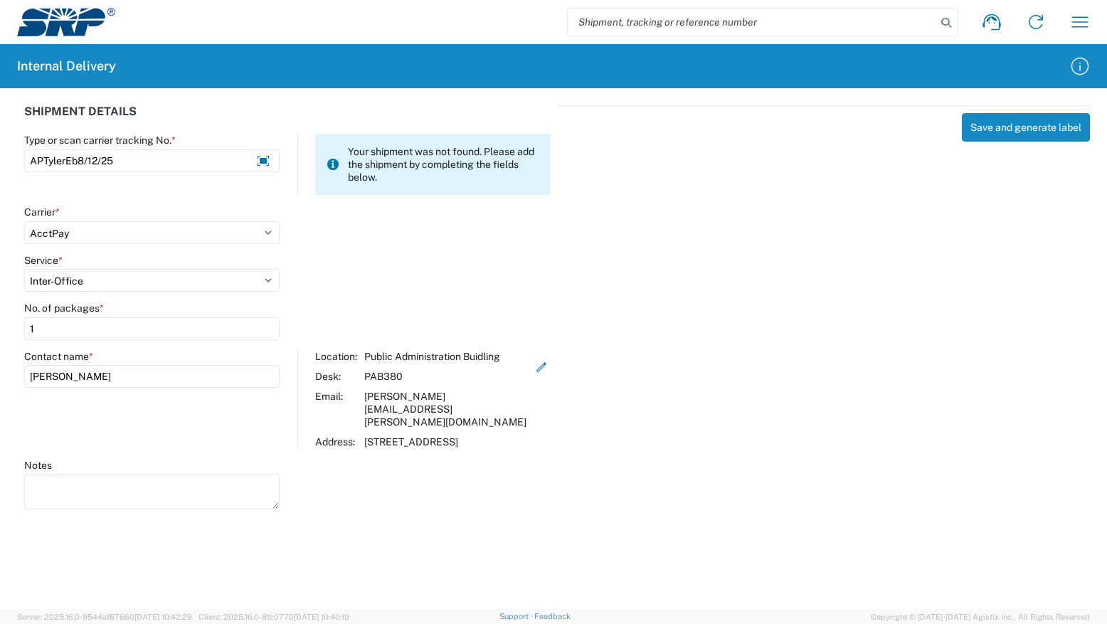
drag, startPoint x: 674, startPoint y: 410, endPoint x: 626, endPoint y: 371, distance: 62.7
click at [690, 410] on div "Save and generate label" at bounding box center [823, 305] width 533 height 400
click at [1098, 389] on div "SHIPMENT DETAILS Type or scan carrier tracking No. * APTylerEb8/12/25 Your ship…" at bounding box center [553, 305] width 1107 height 434
